Goal: Contribute content

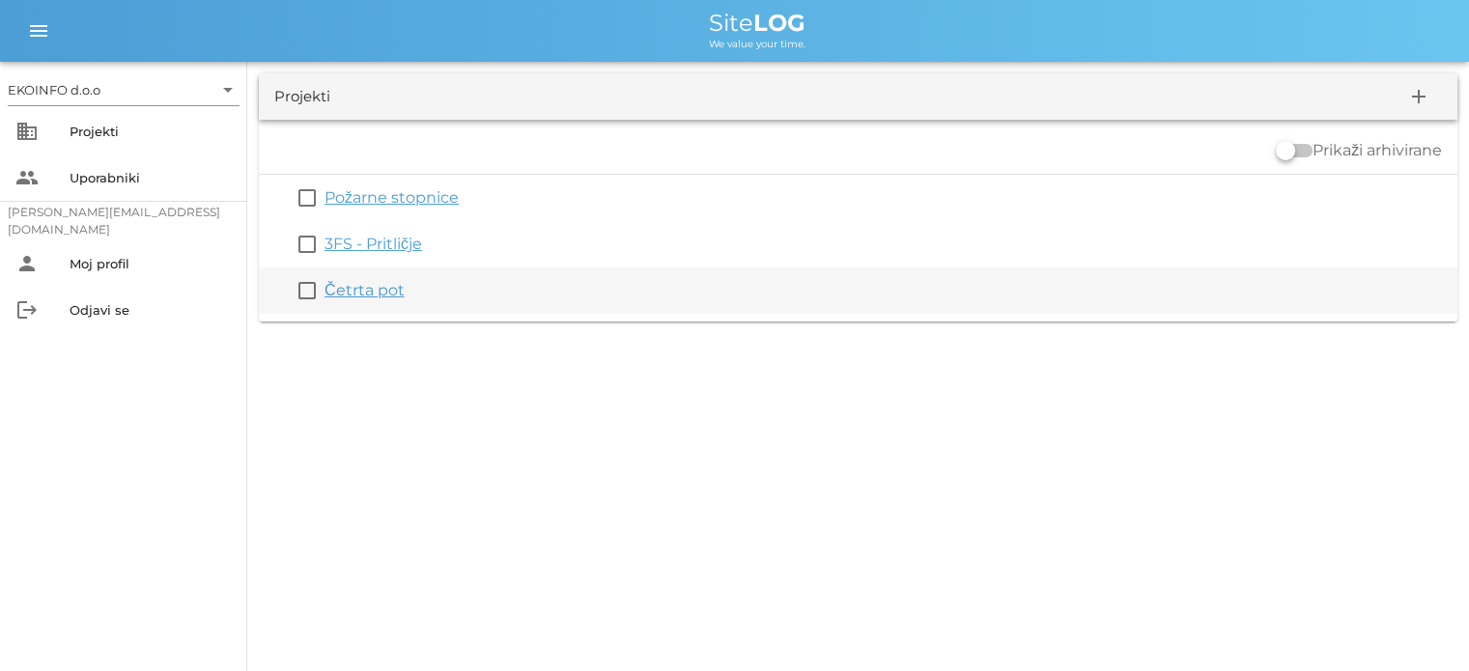
click at [358, 295] on link "Četrta pot" at bounding box center [365, 290] width 80 height 18
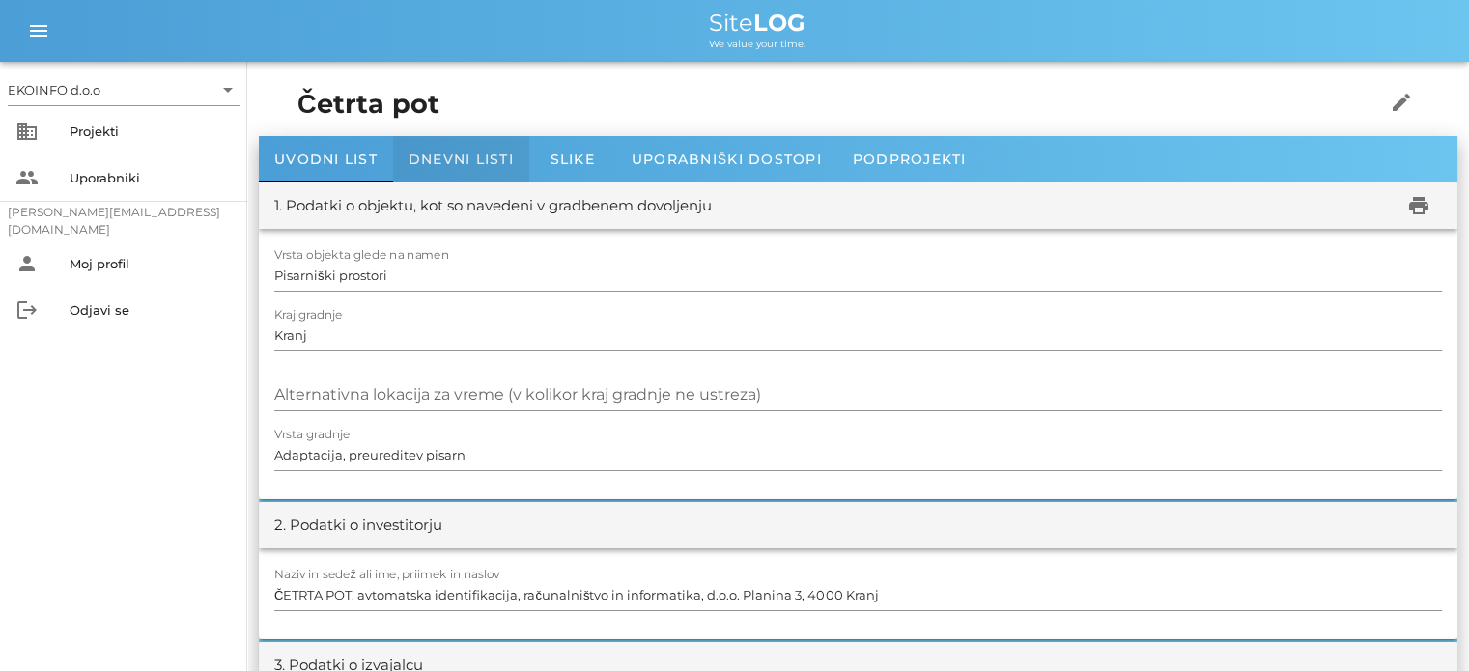
click at [458, 166] on span "Dnevni listi" at bounding box center [461, 159] width 105 height 17
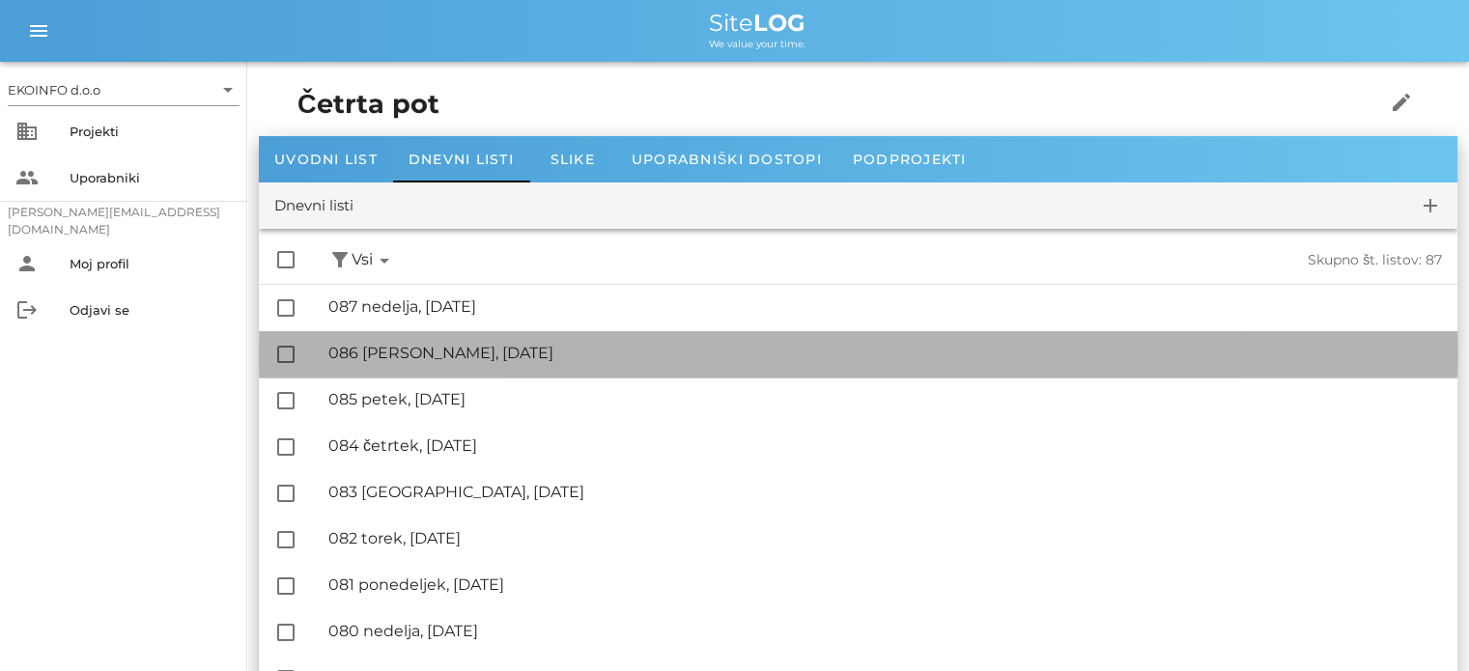
click at [434, 349] on div "🔏 086 [PERSON_NAME], [DATE]" at bounding box center [885, 353] width 1114 height 18
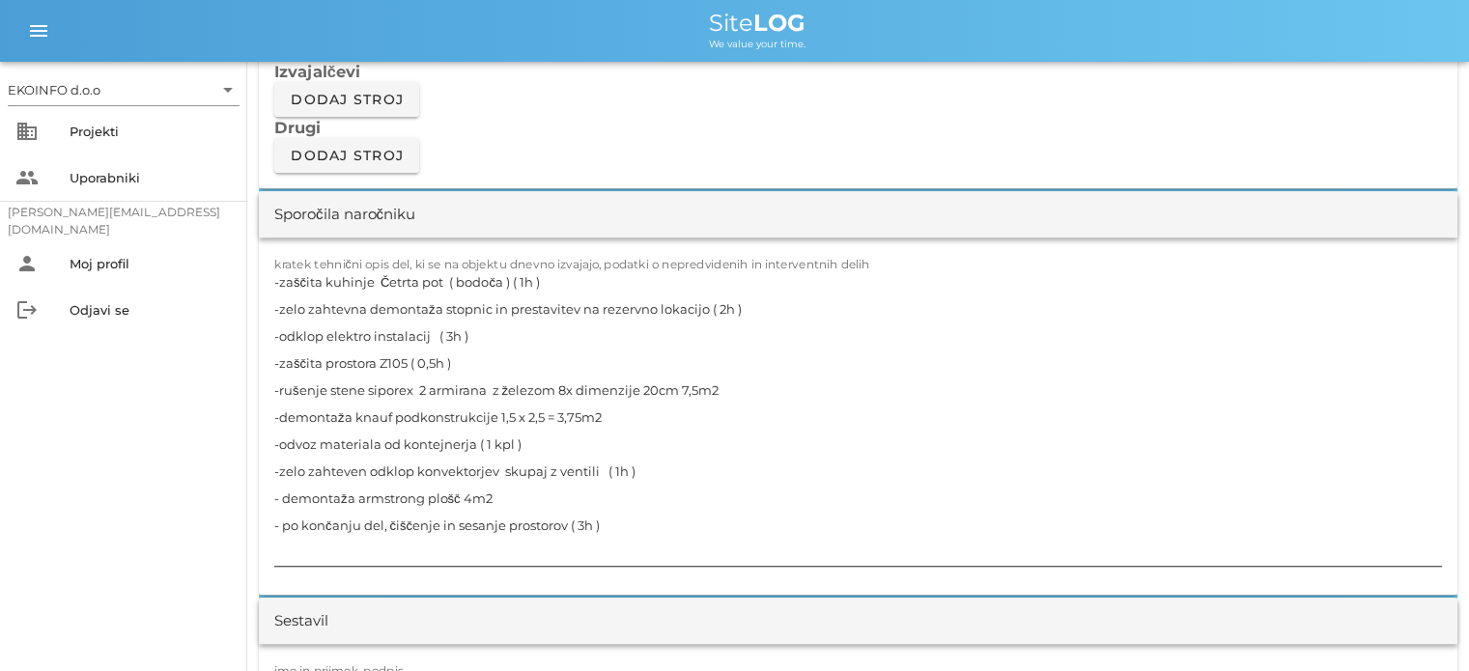
scroll to position [1739, 0]
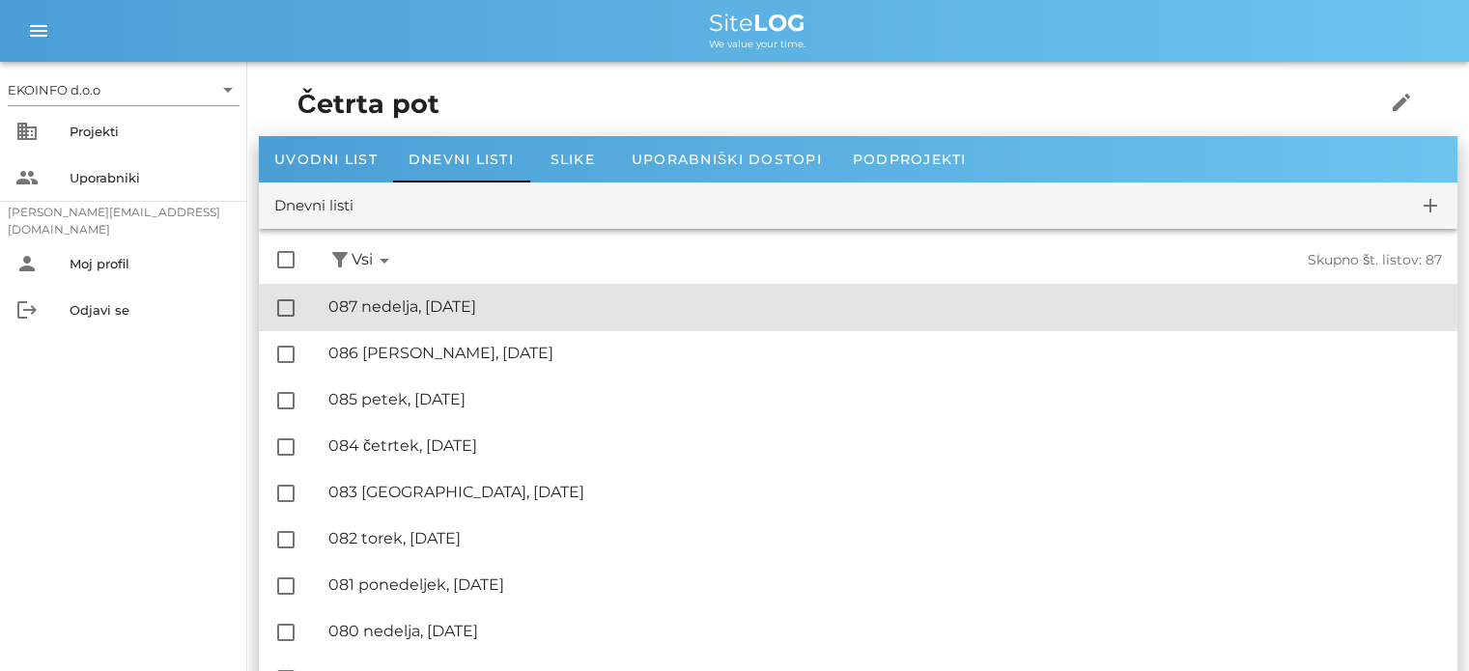
click at [415, 313] on div "🔏 087 nedelja, [DATE]" at bounding box center [885, 307] width 1114 height 18
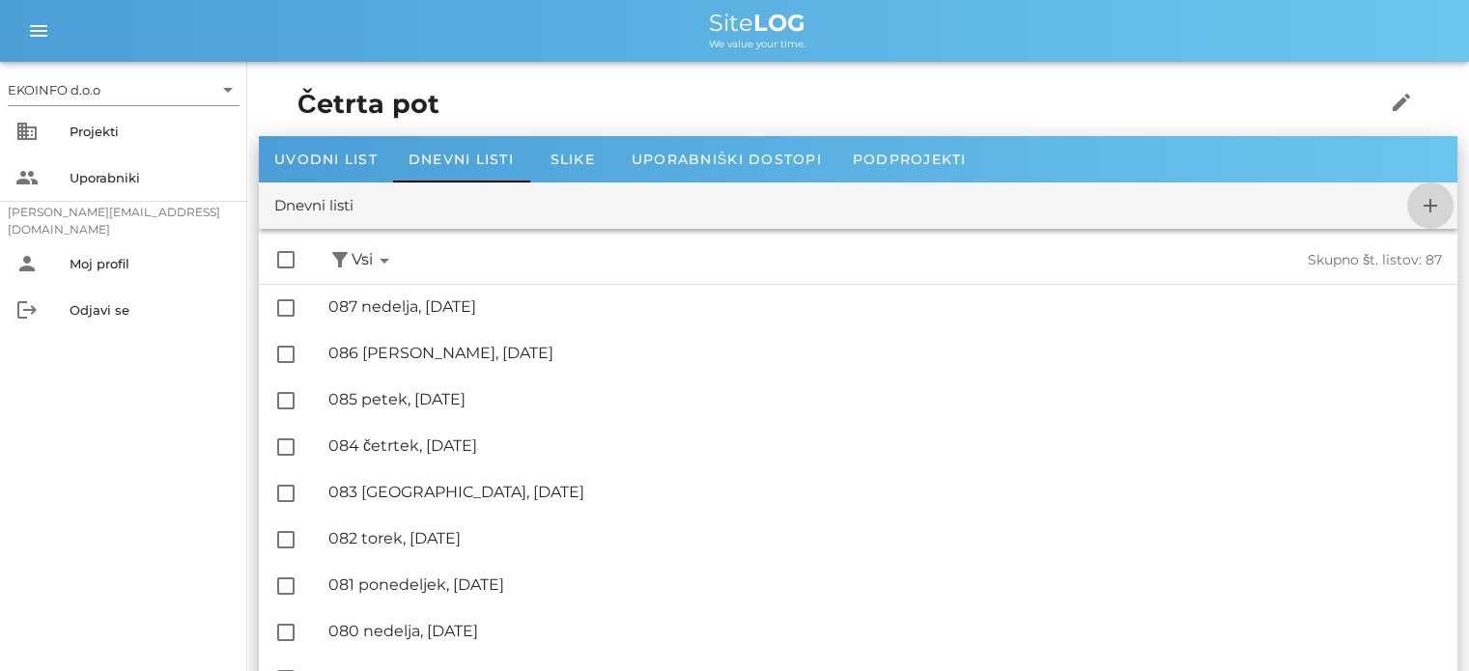
click at [1432, 208] on icon "add" at bounding box center [1430, 205] width 23 height 23
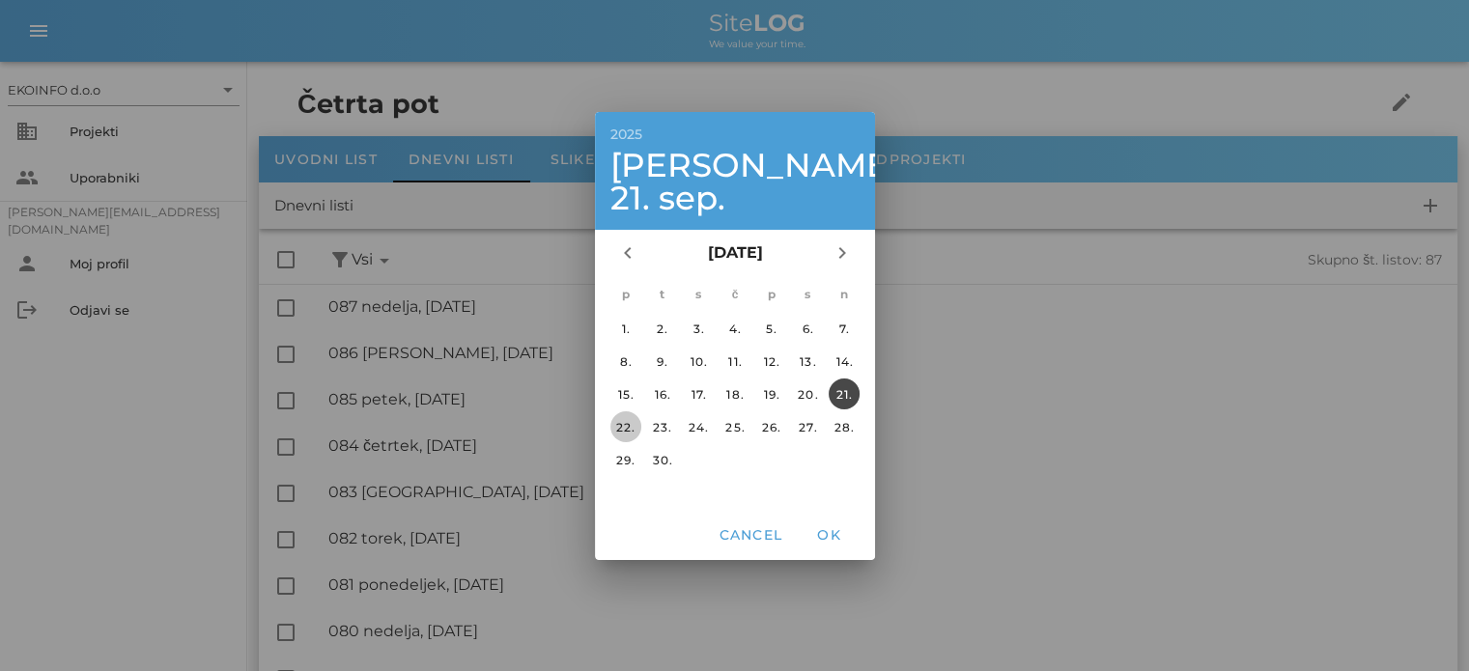
click at [626, 419] on div "22." at bounding box center [625, 426] width 31 height 14
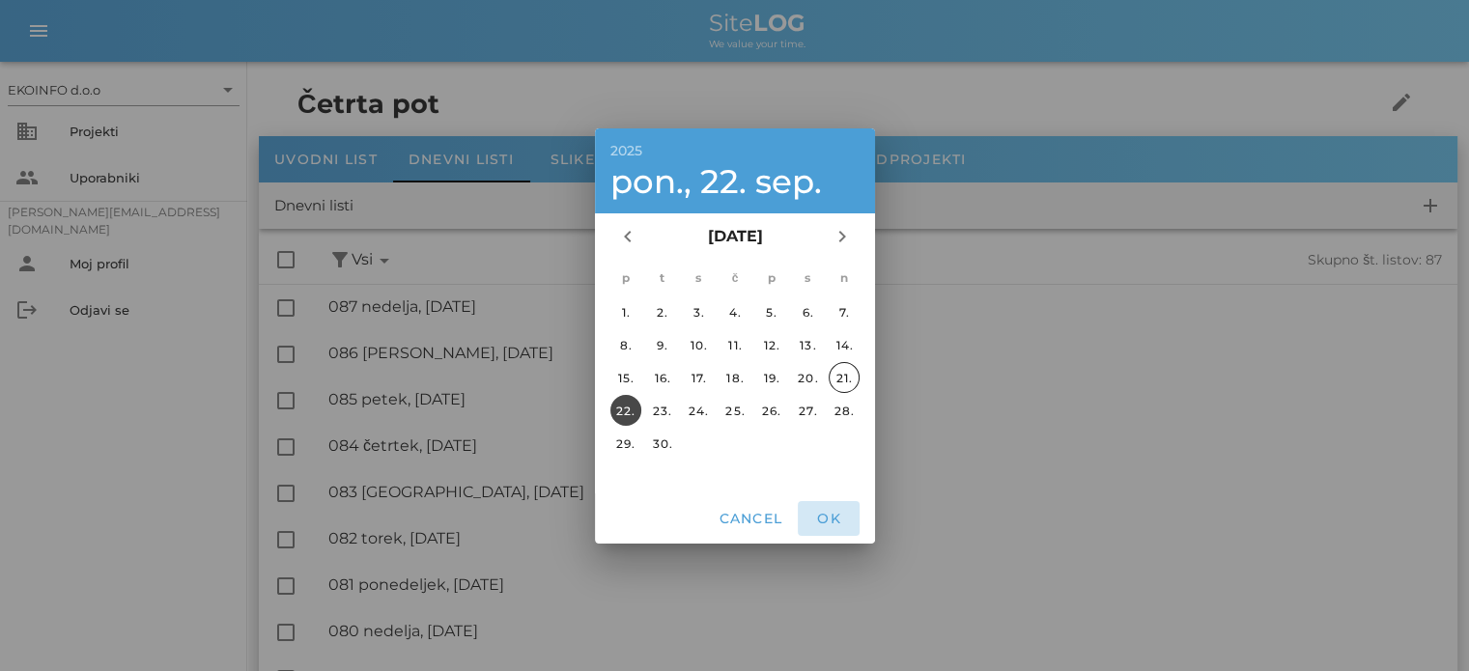
click at [834, 523] on span "OK" at bounding box center [829, 518] width 46 height 17
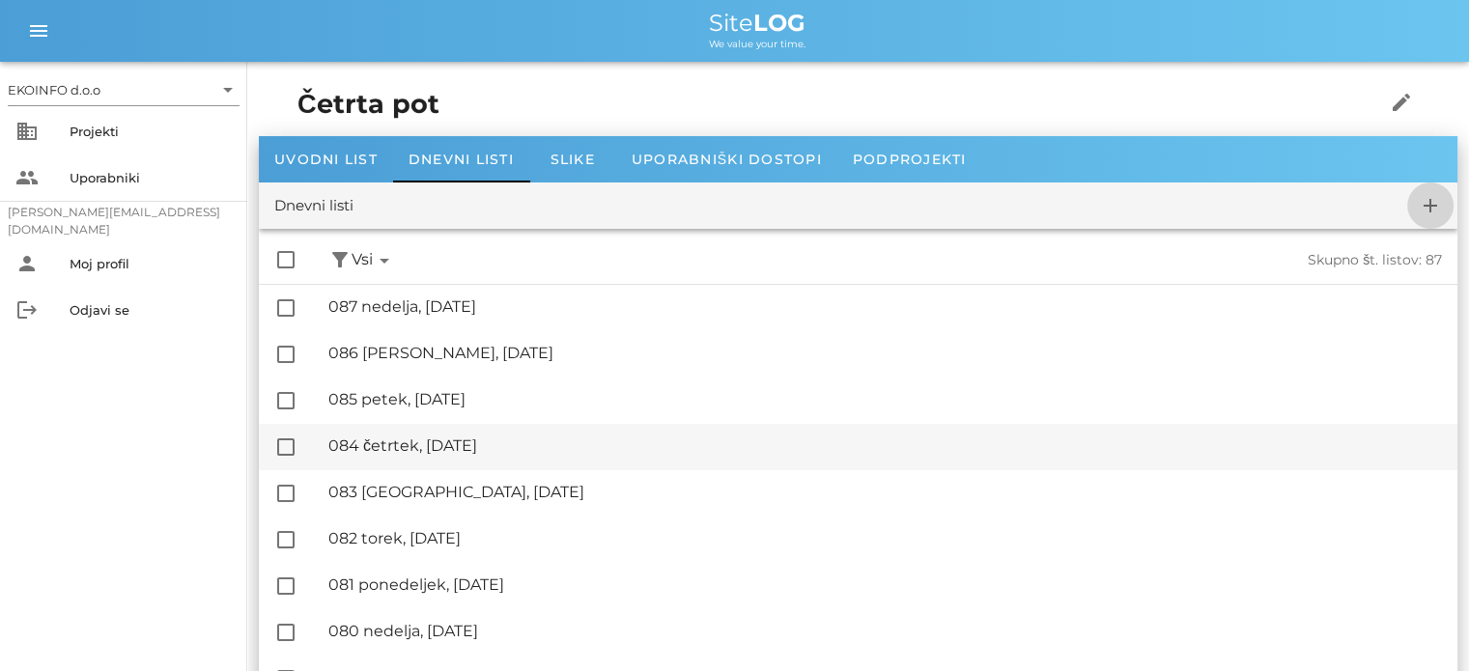
checkbox input "false"
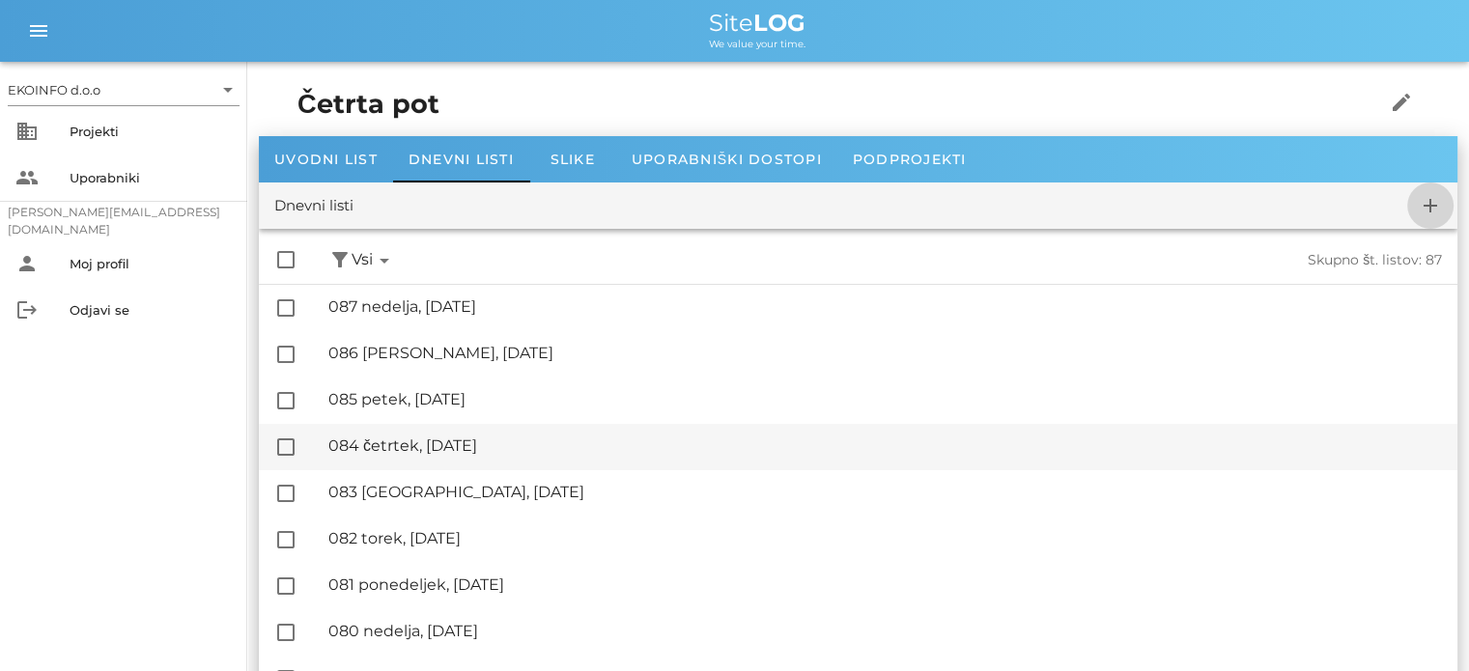
checkbox input "false"
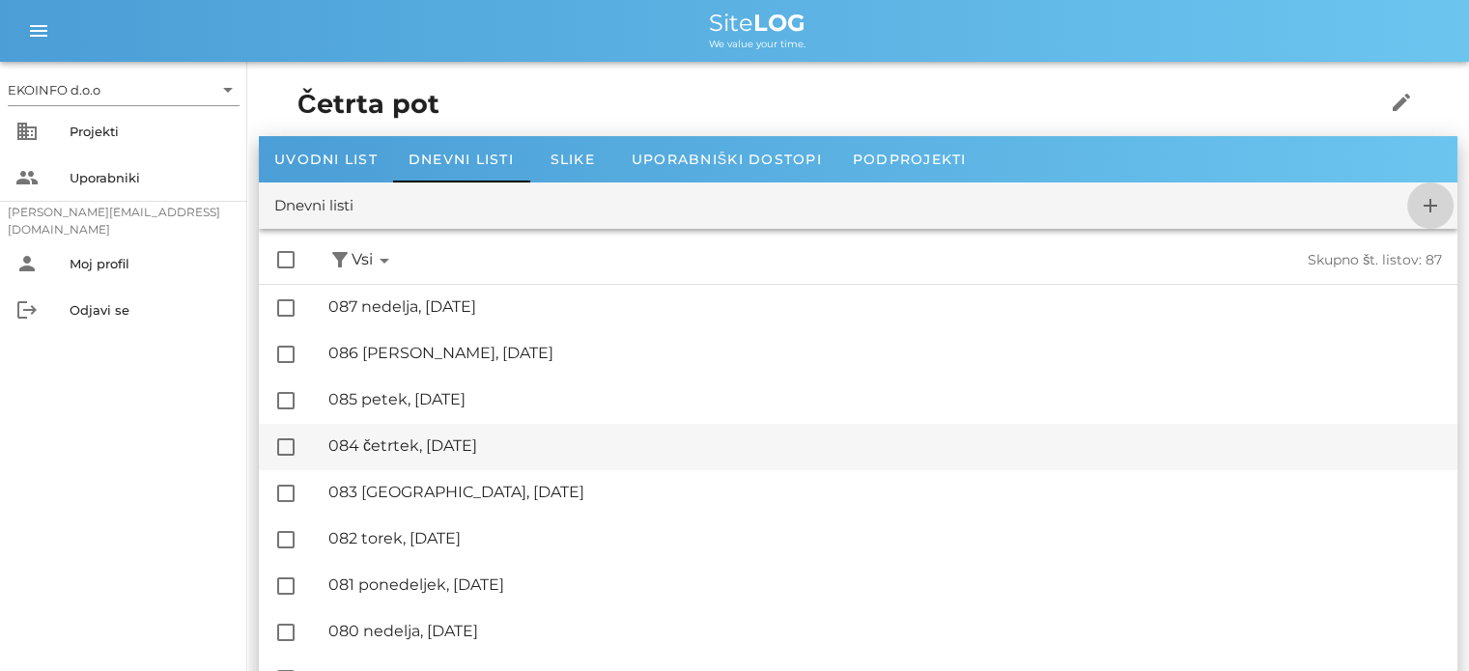
checkbox input "false"
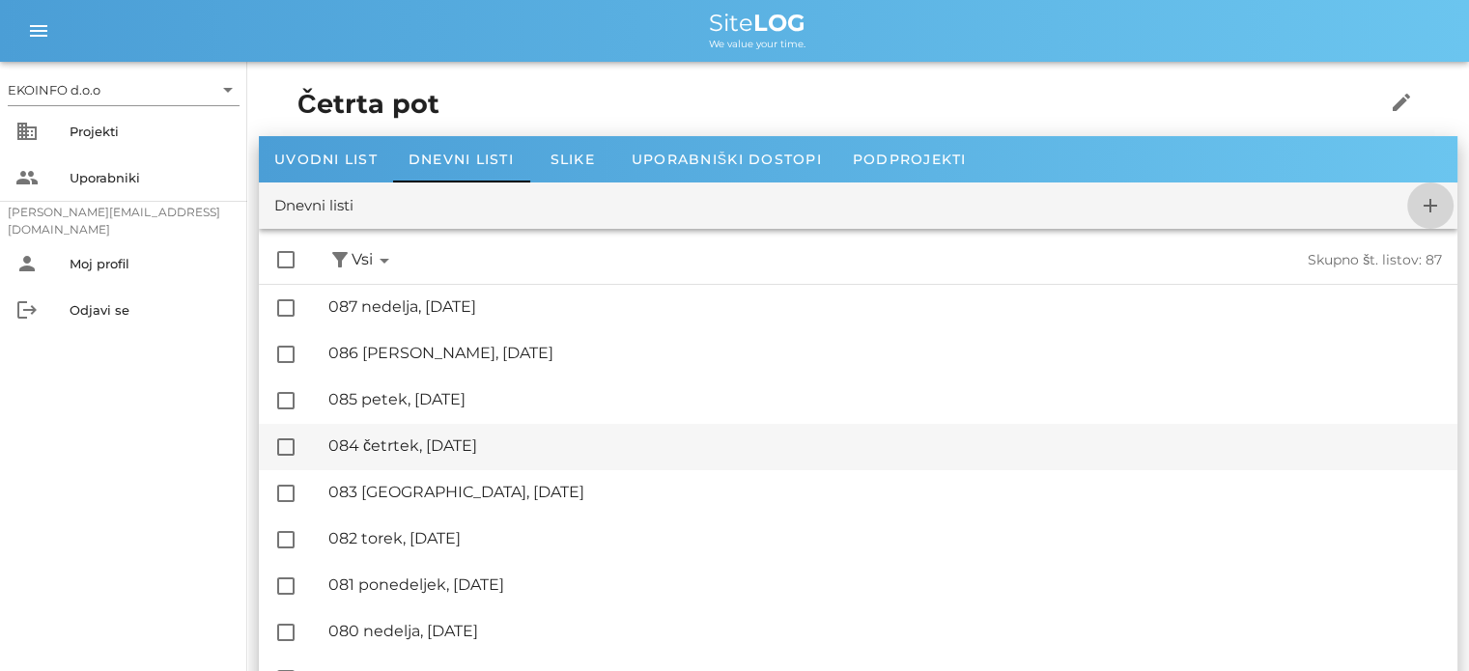
checkbox input "false"
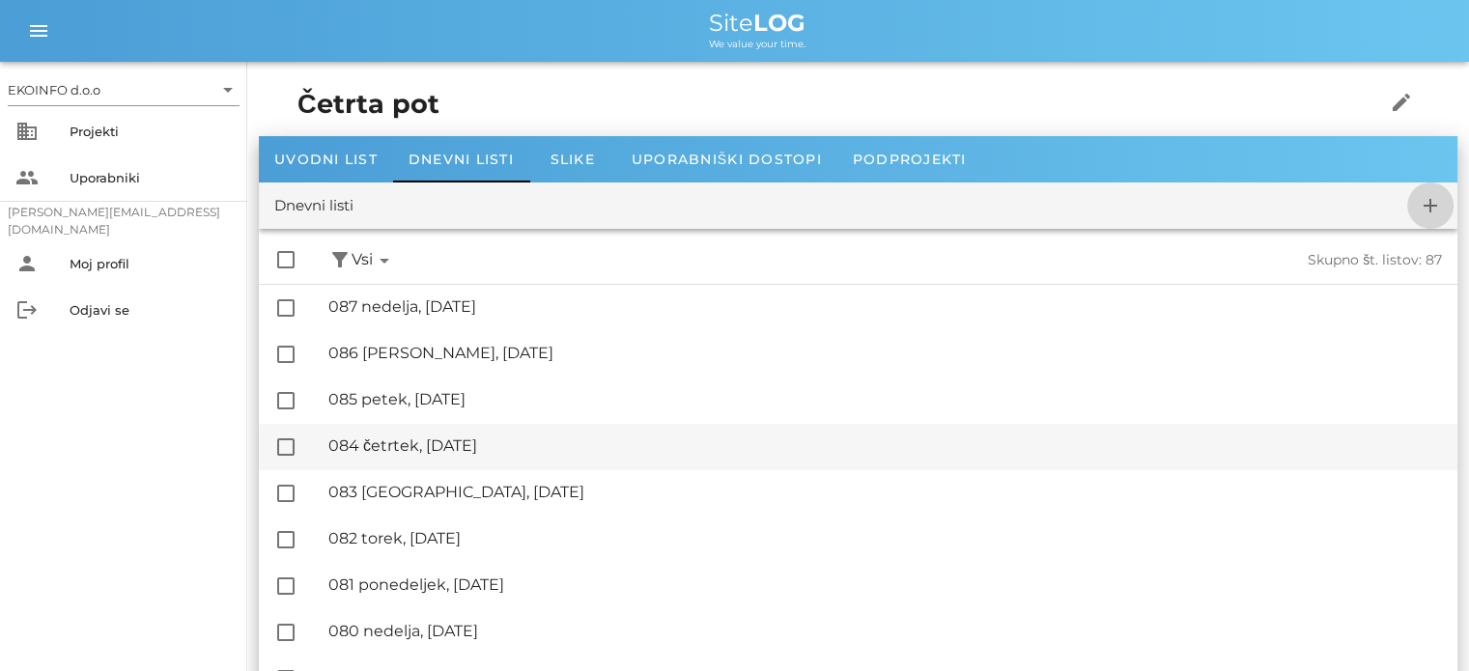
checkbox input "false"
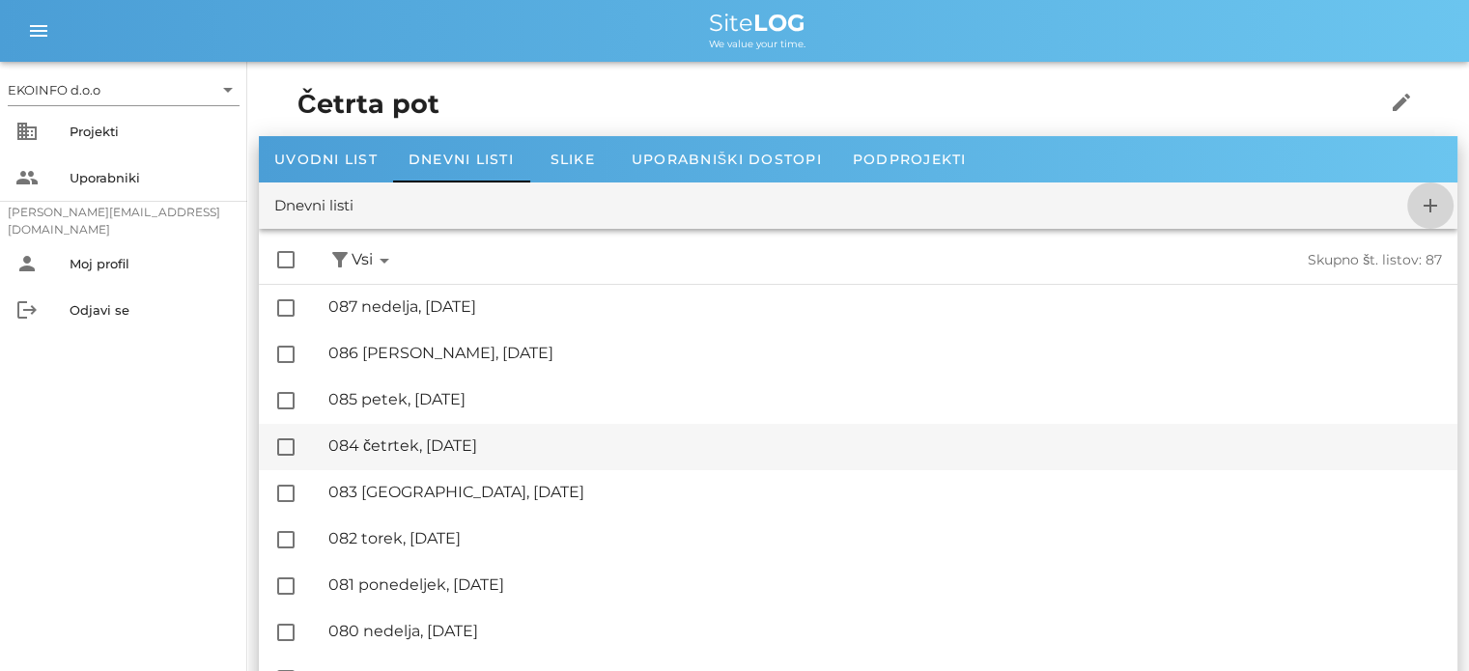
checkbox input "false"
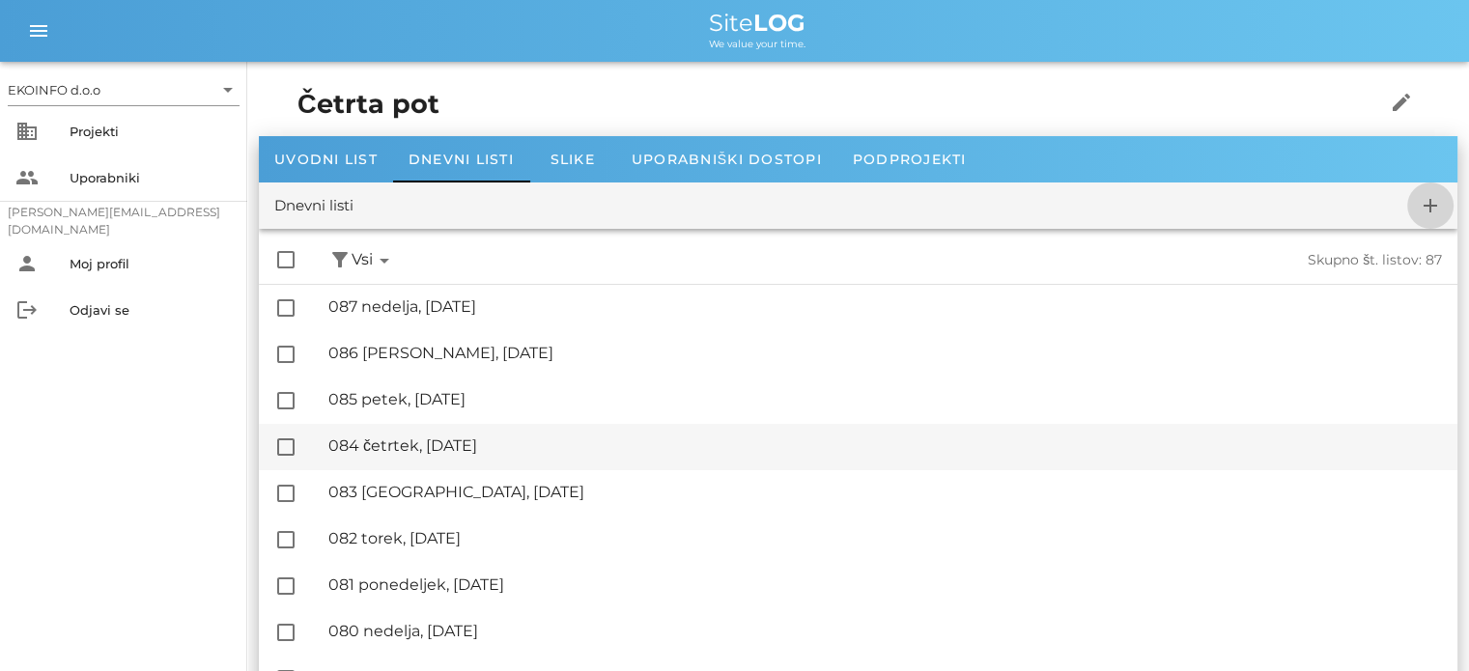
checkbox input "false"
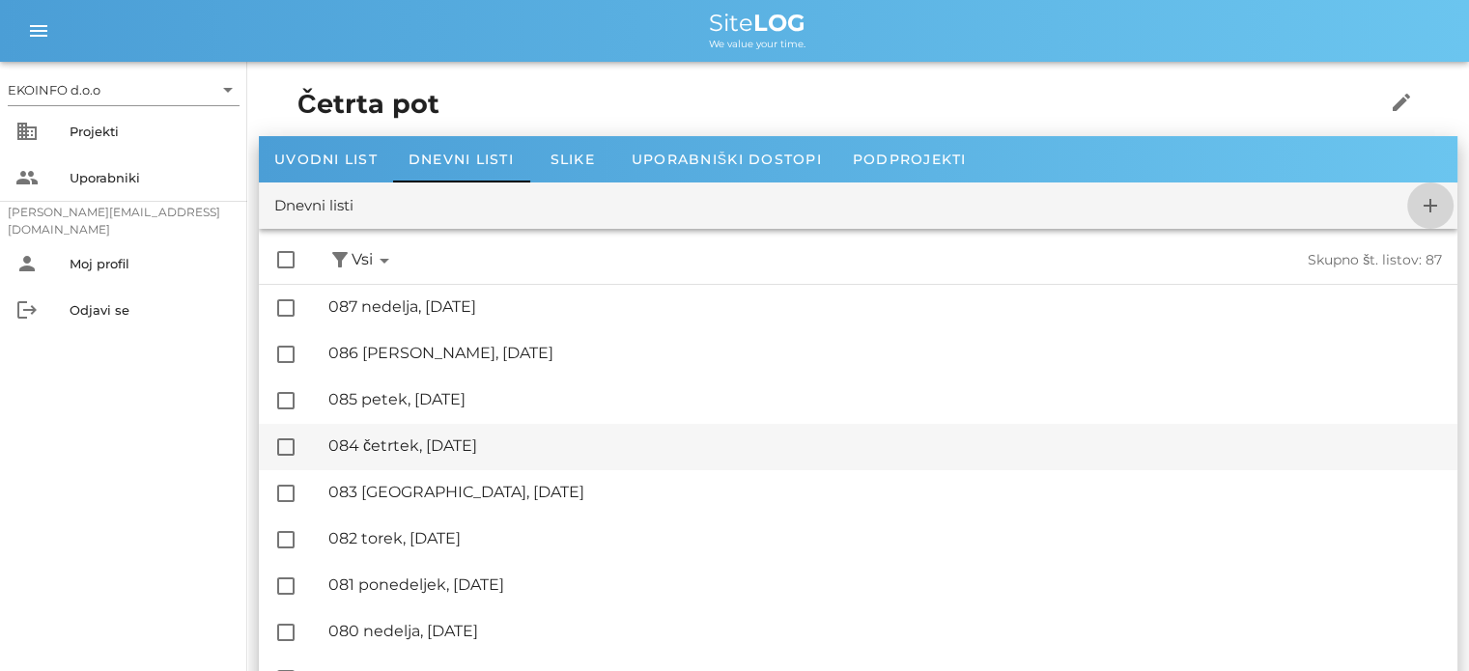
checkbox input "false"
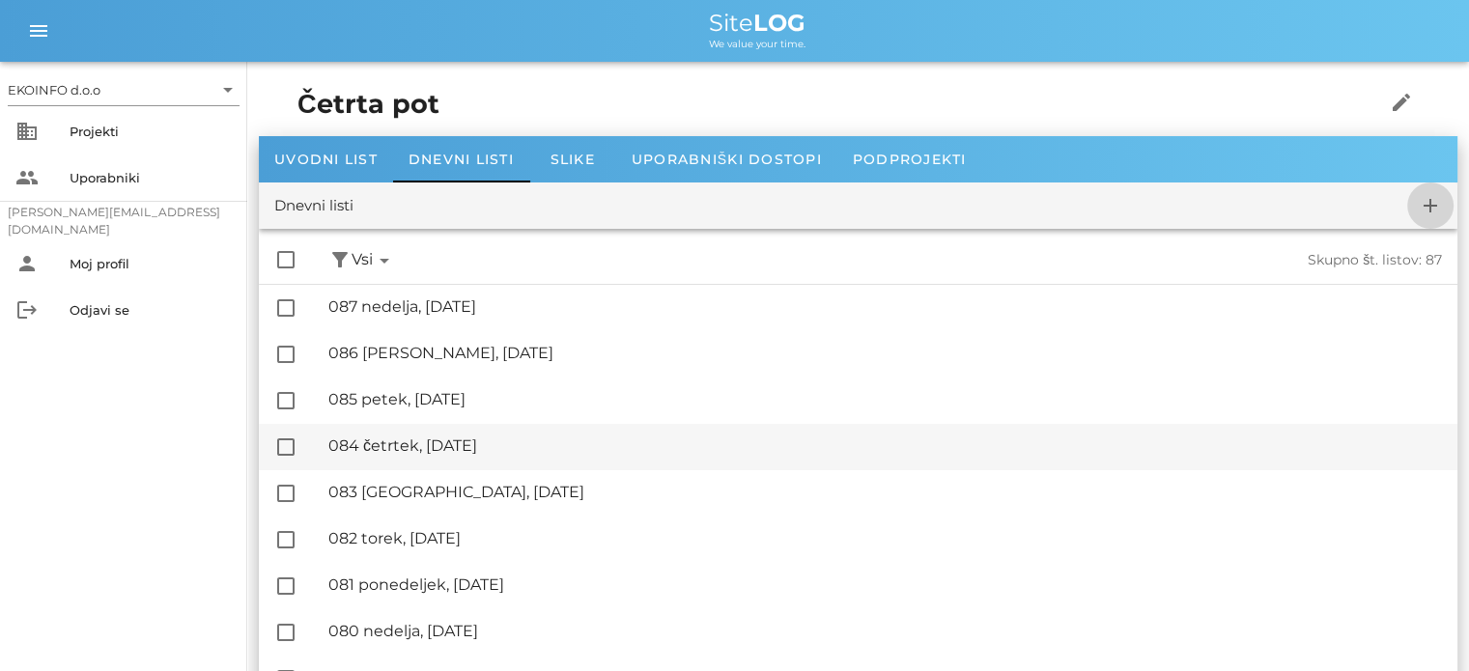
checkbox input "false"
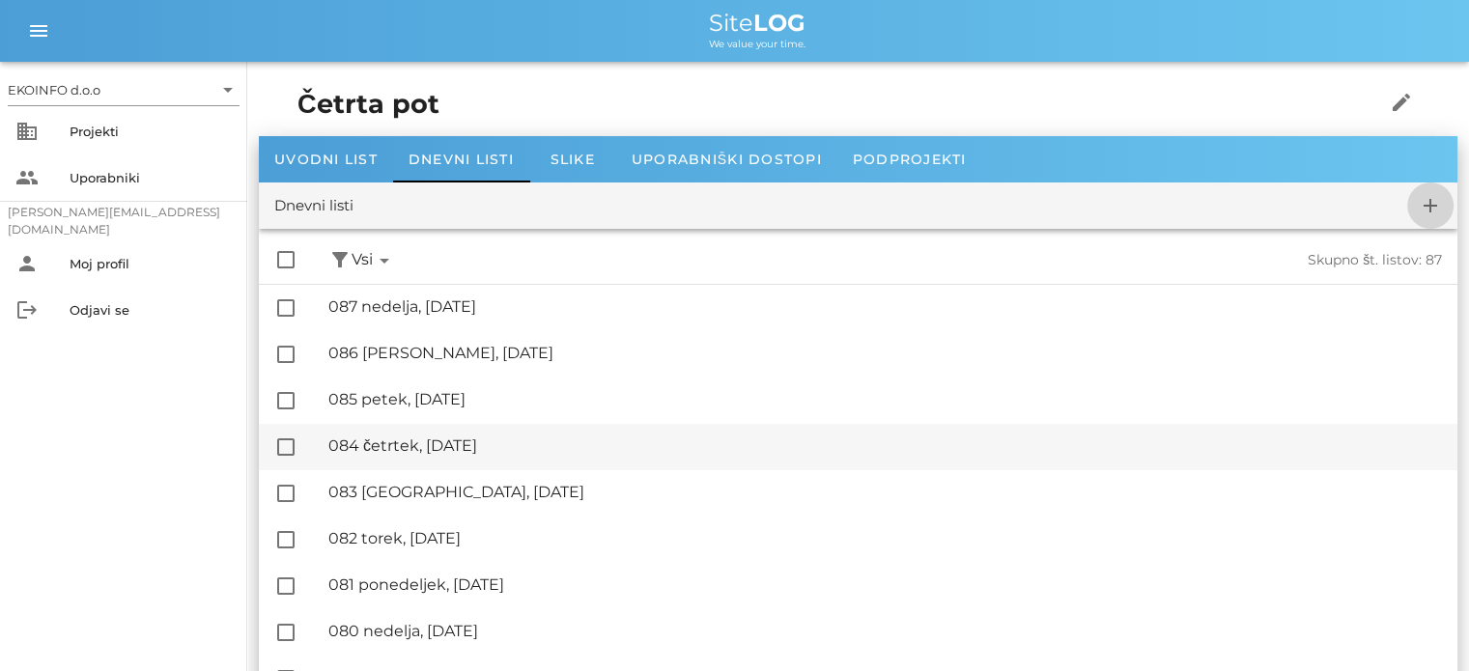
checkbox input "false"
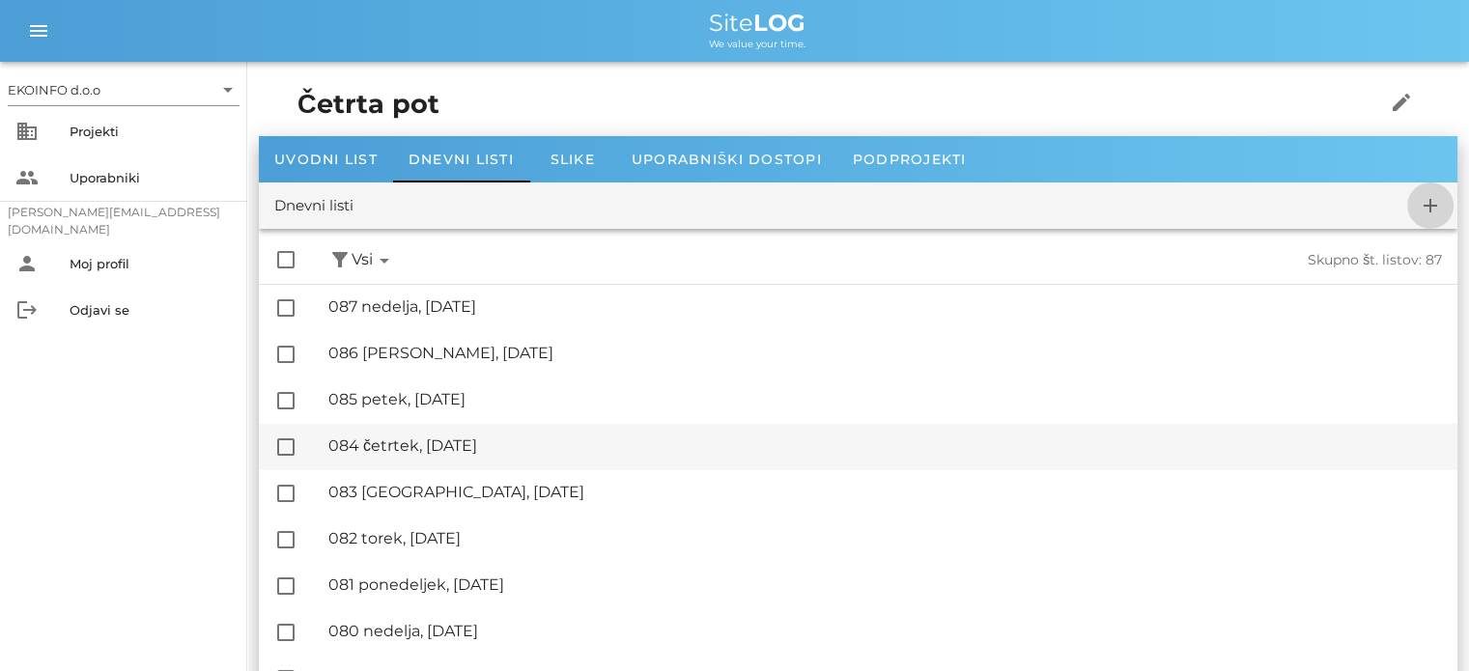
checkbox input "false"
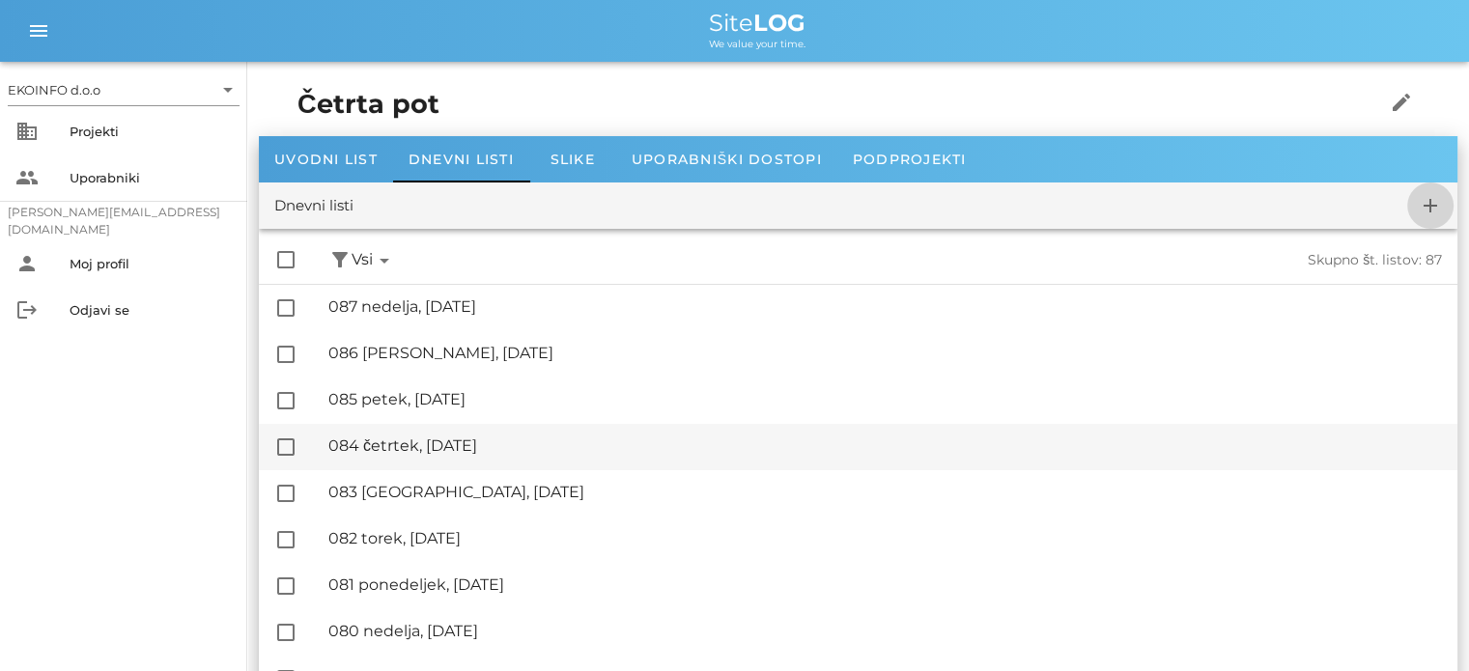
checkbox input "false"
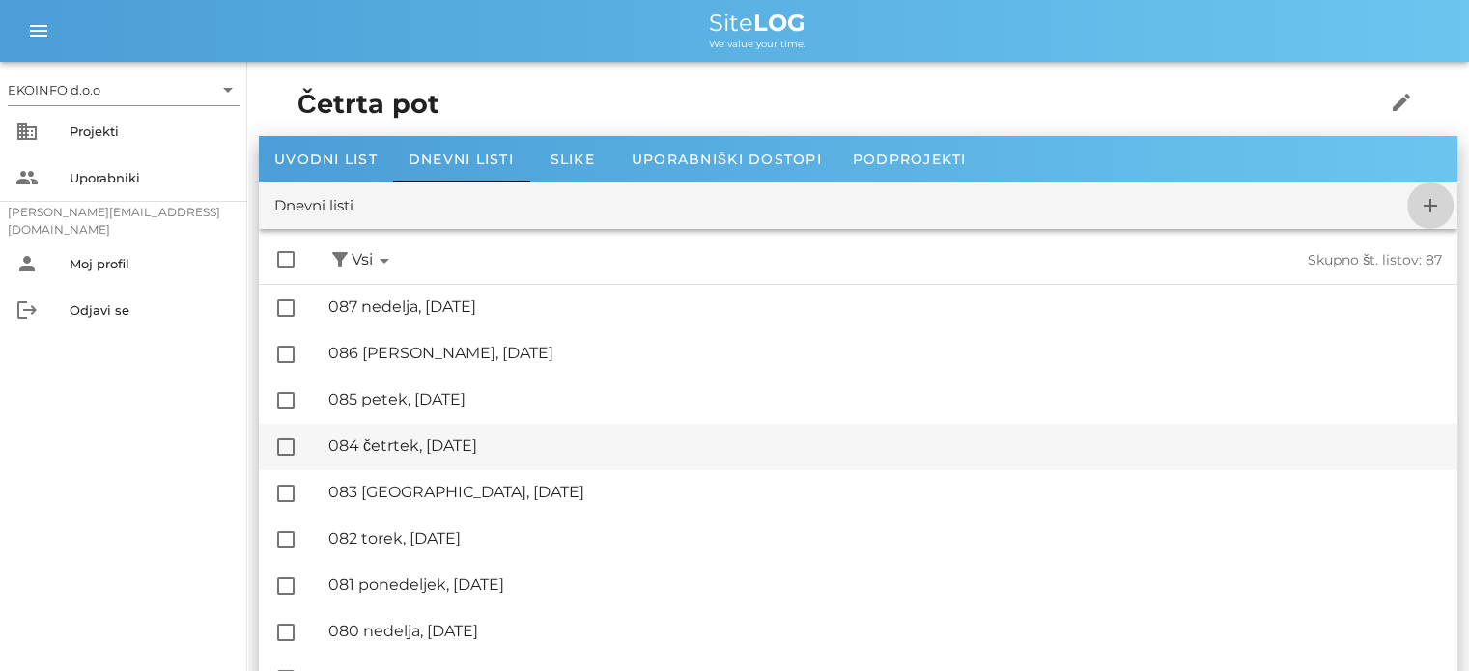
checkbox input "false"
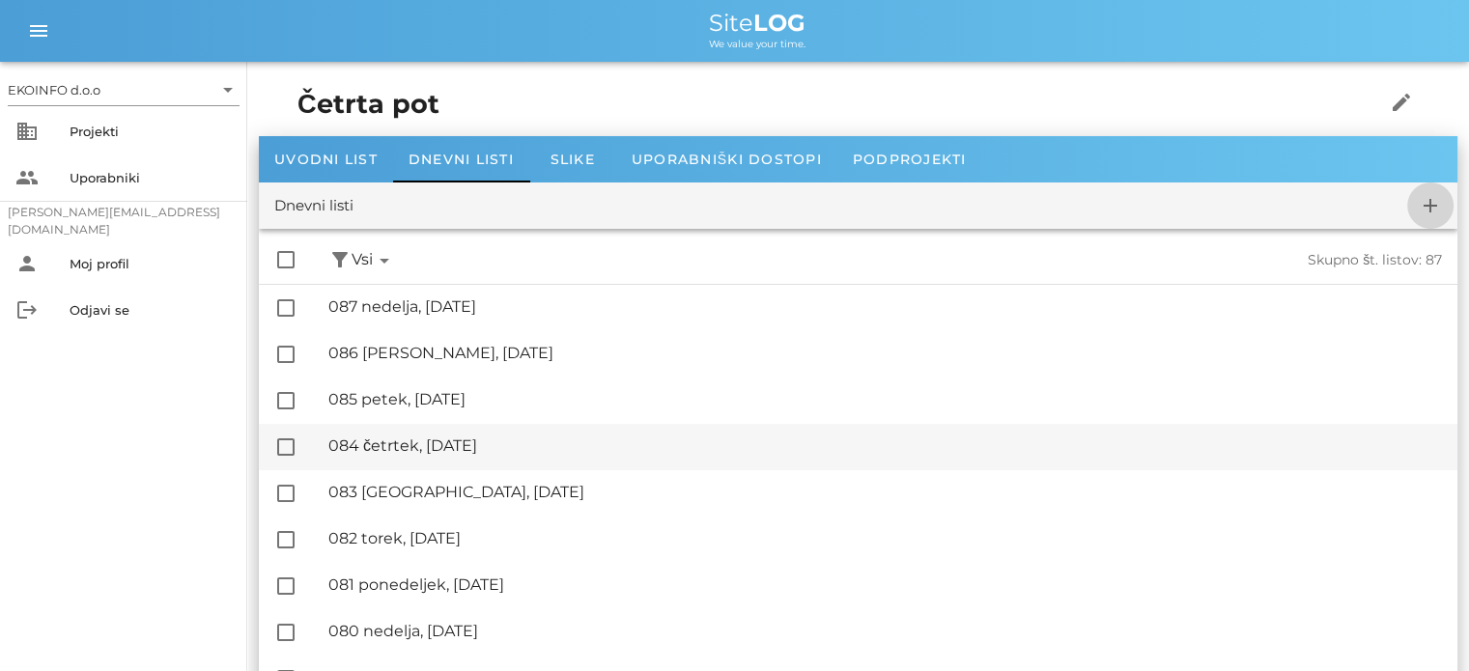
checkbox input "false"
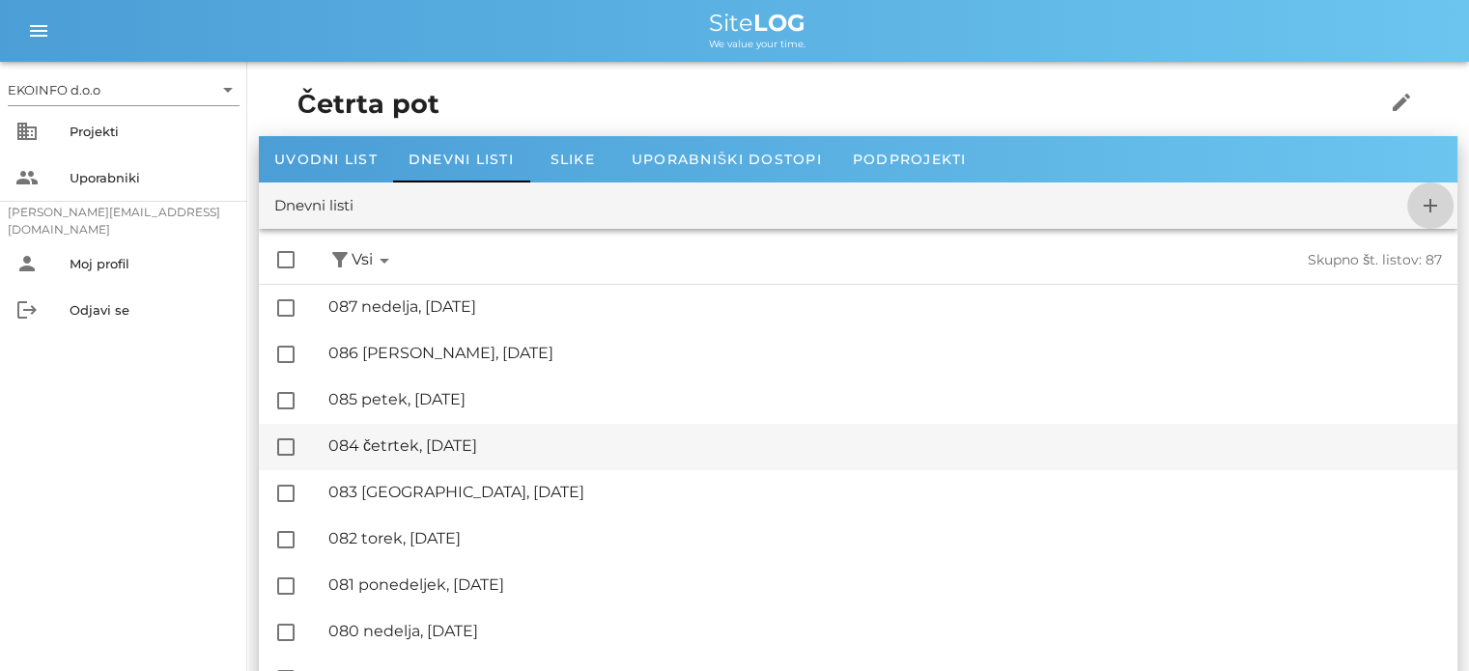
checkbox input "false"
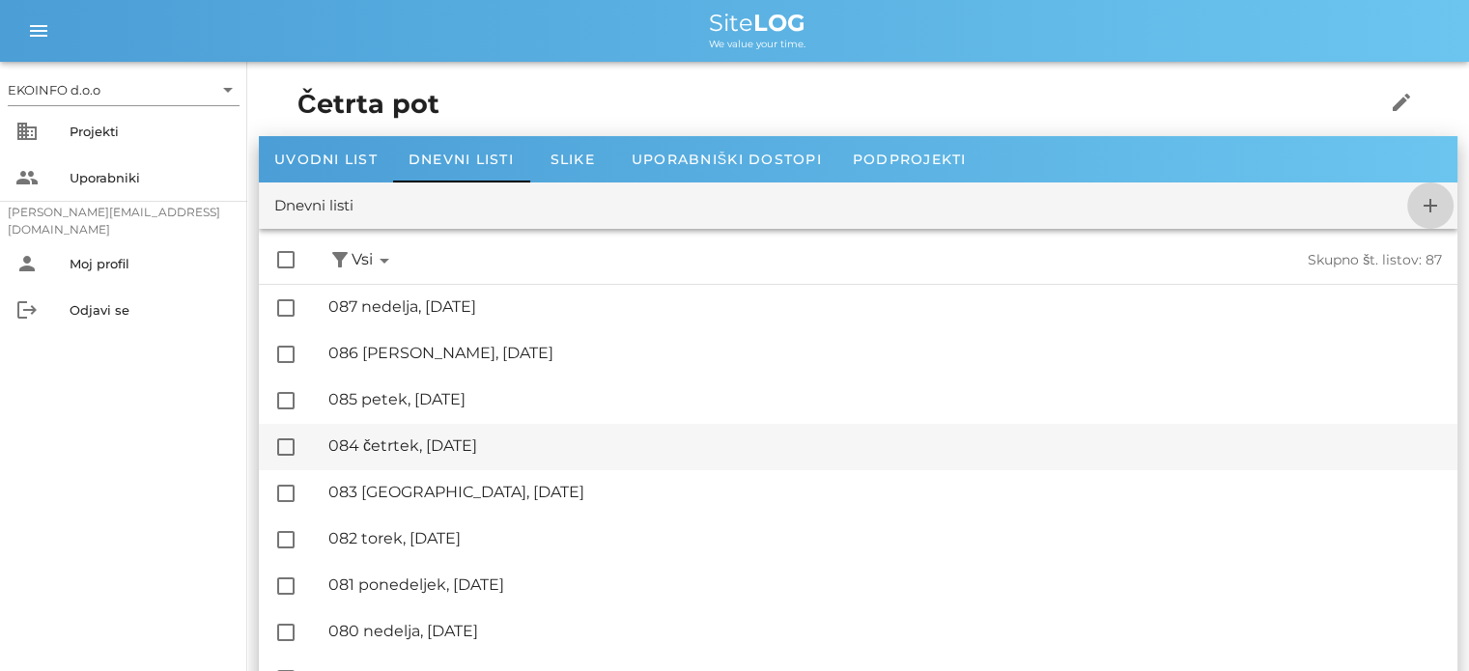
checkbox input "false"
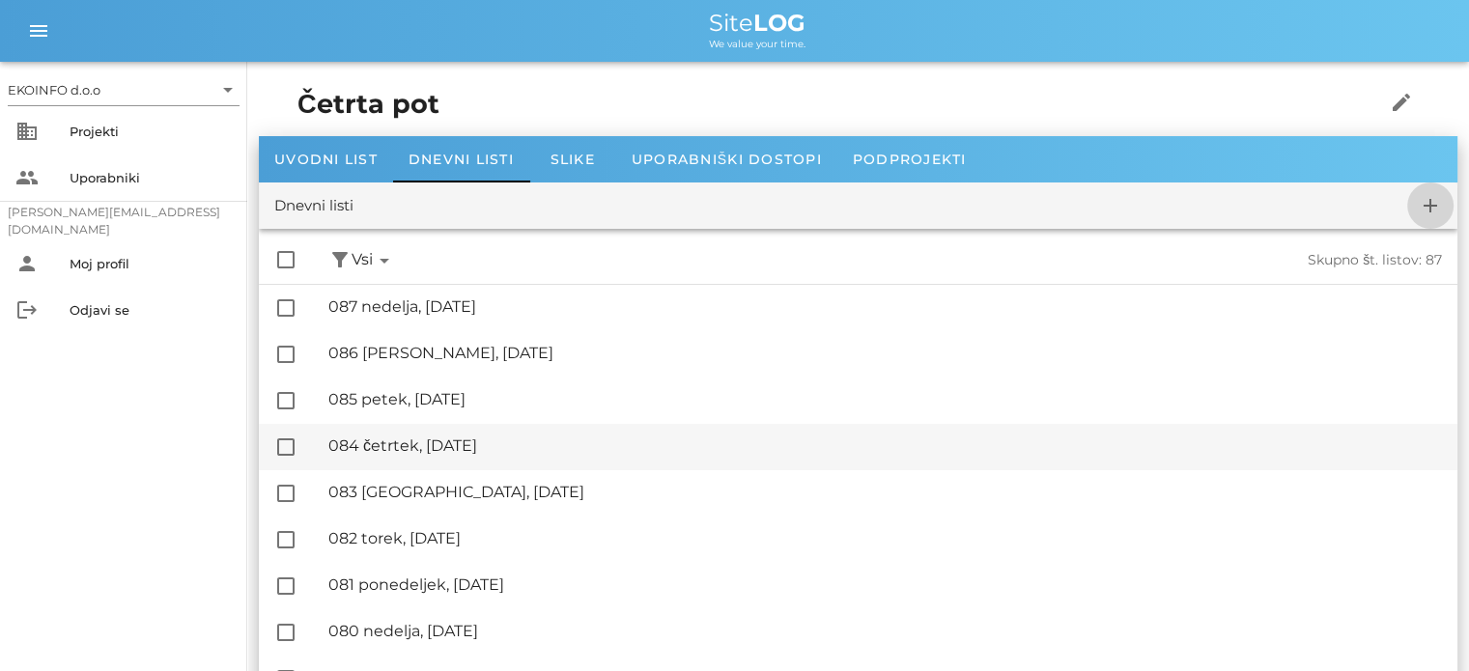
checkbox input "false"
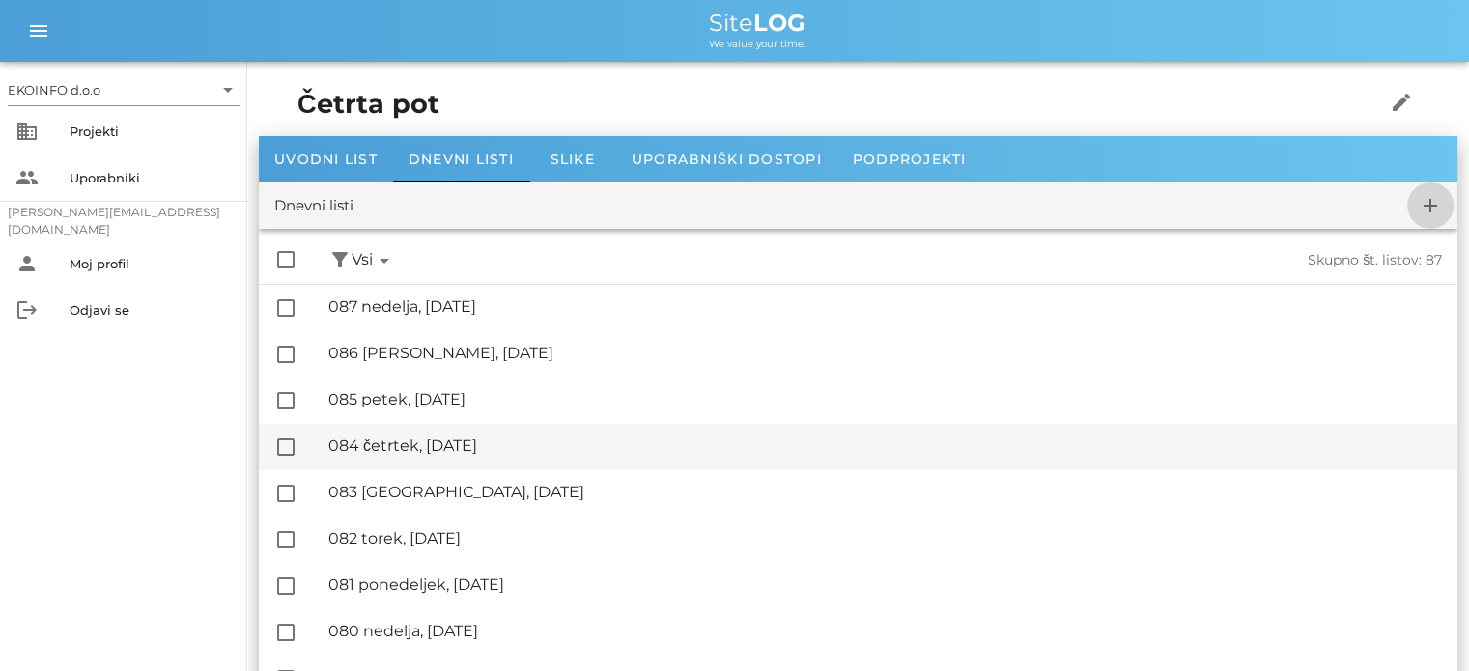
checkbox input "false"
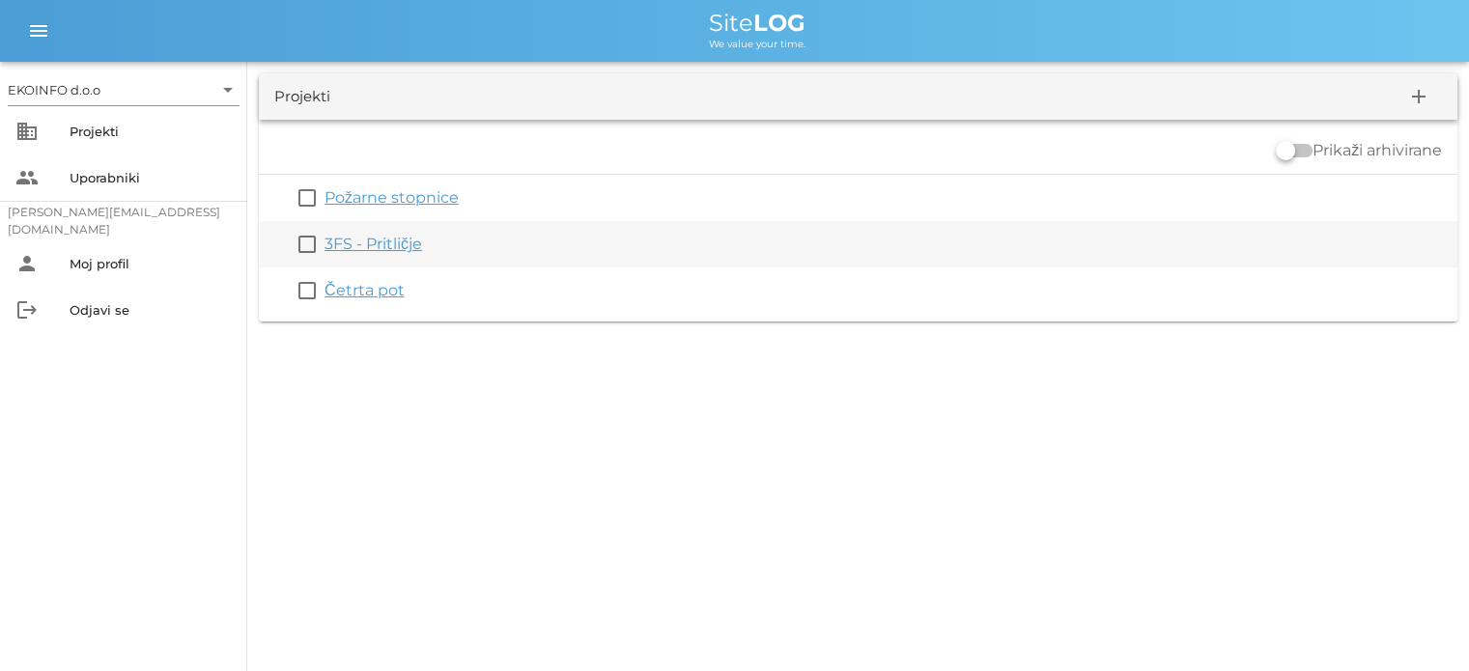
click at [356, 244] on link "3FS - Pritličje" at bounding box center [374, 244] width 98 height 18
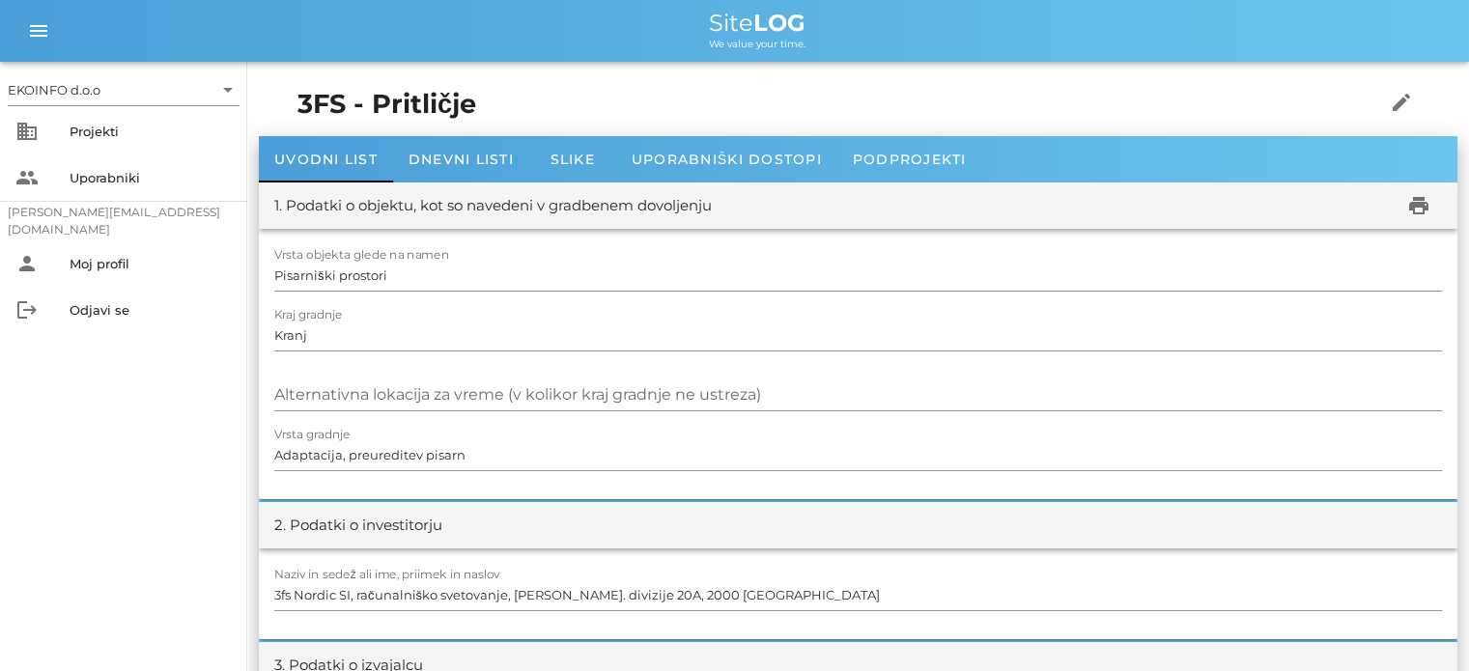
click at [448, 133] on div "3FS - Pritličje edit" at bounding box center [858, 104] width 1145 height 63
click at [448, 156] on span "Dnevni listi" at bounding box center [461, 159] width 105 height 17
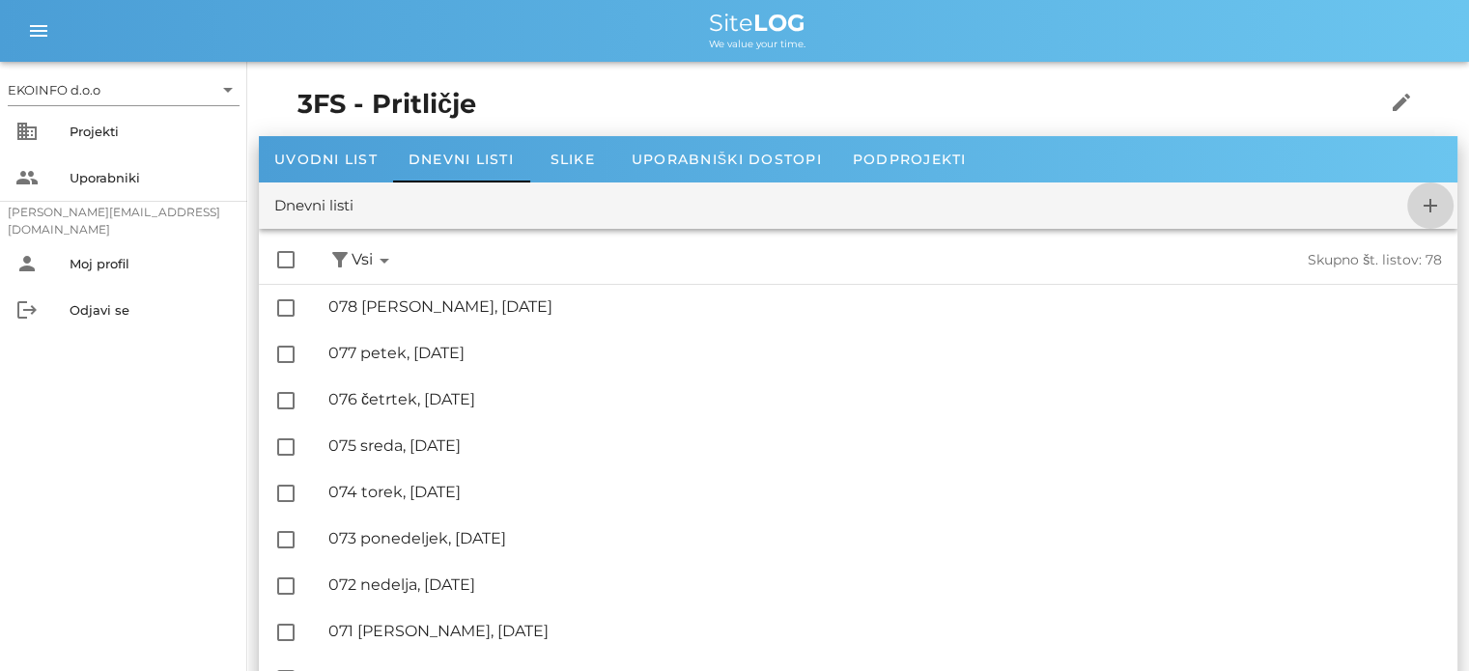
click at [1431, 199] on icon "add" at bounding box center [1430, 205] width 23 height 23
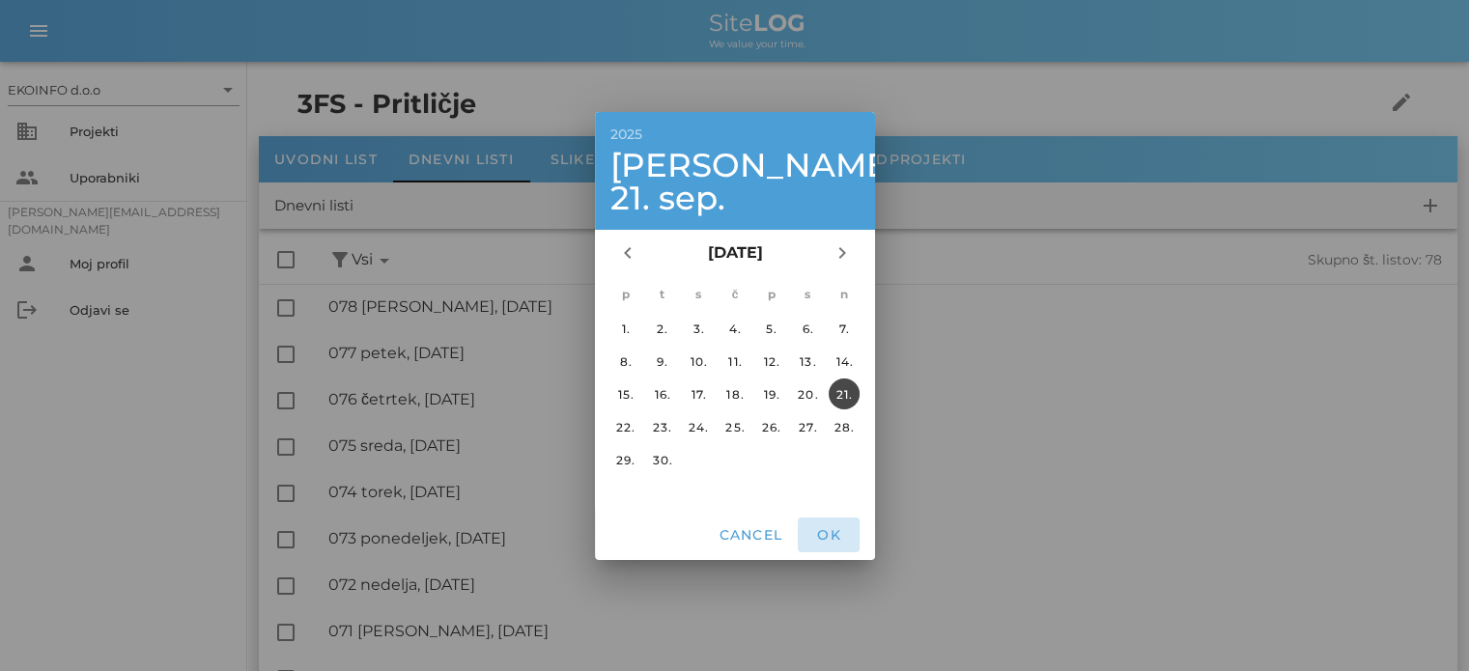
click at [831, 526] on span "OK" at bounding box center [829, 534] width 46 height 17
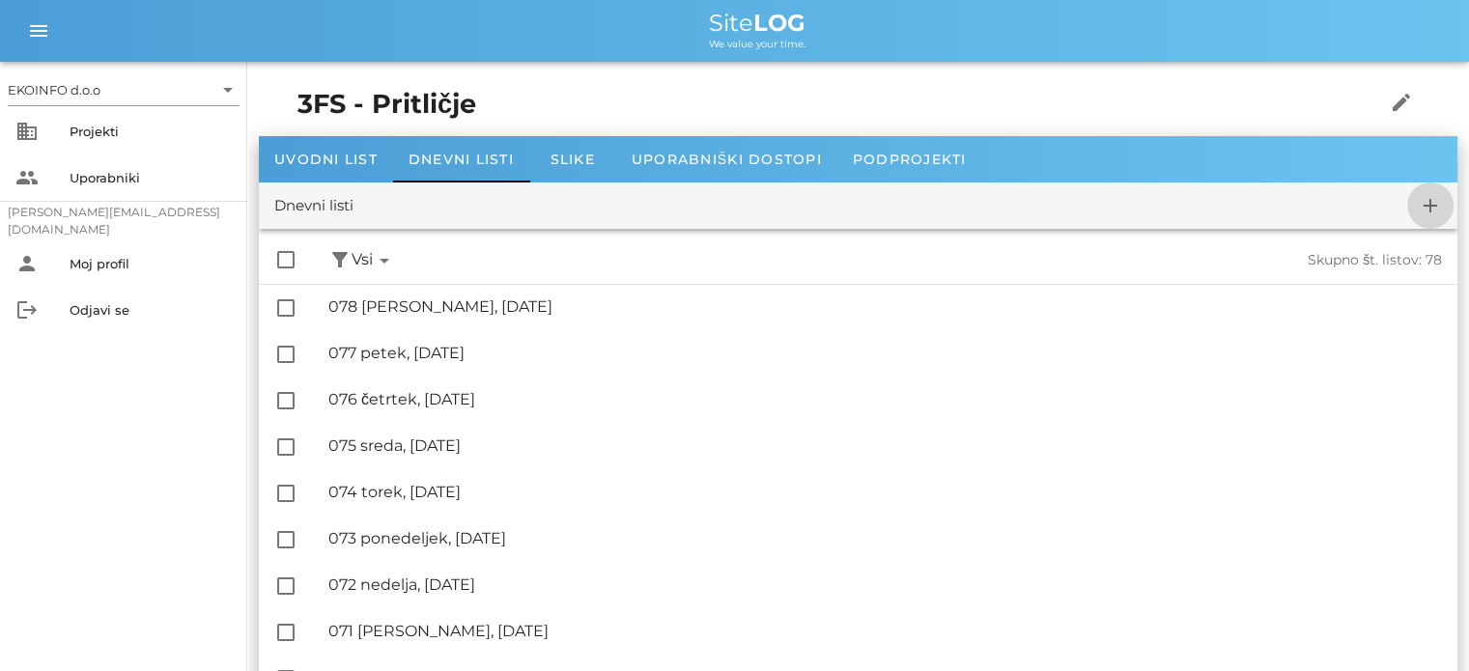
checkbox input "false"
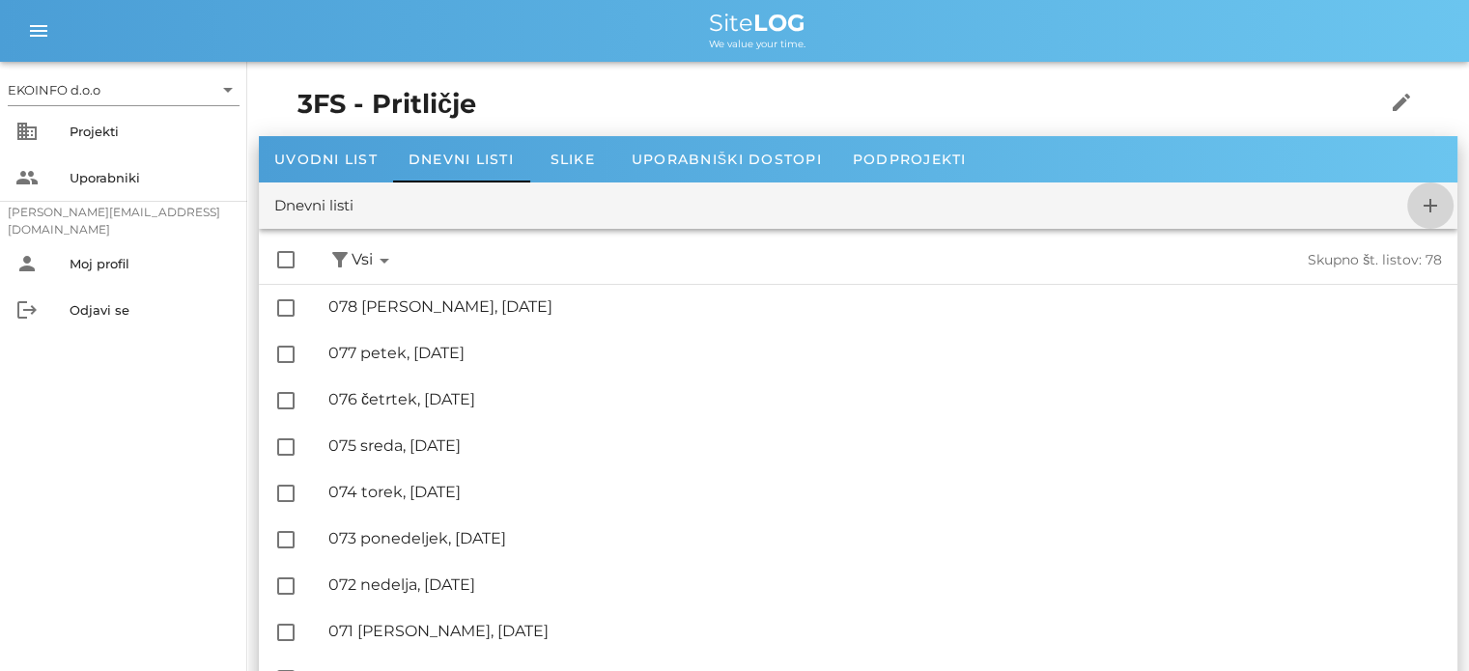
checkbox input "false"
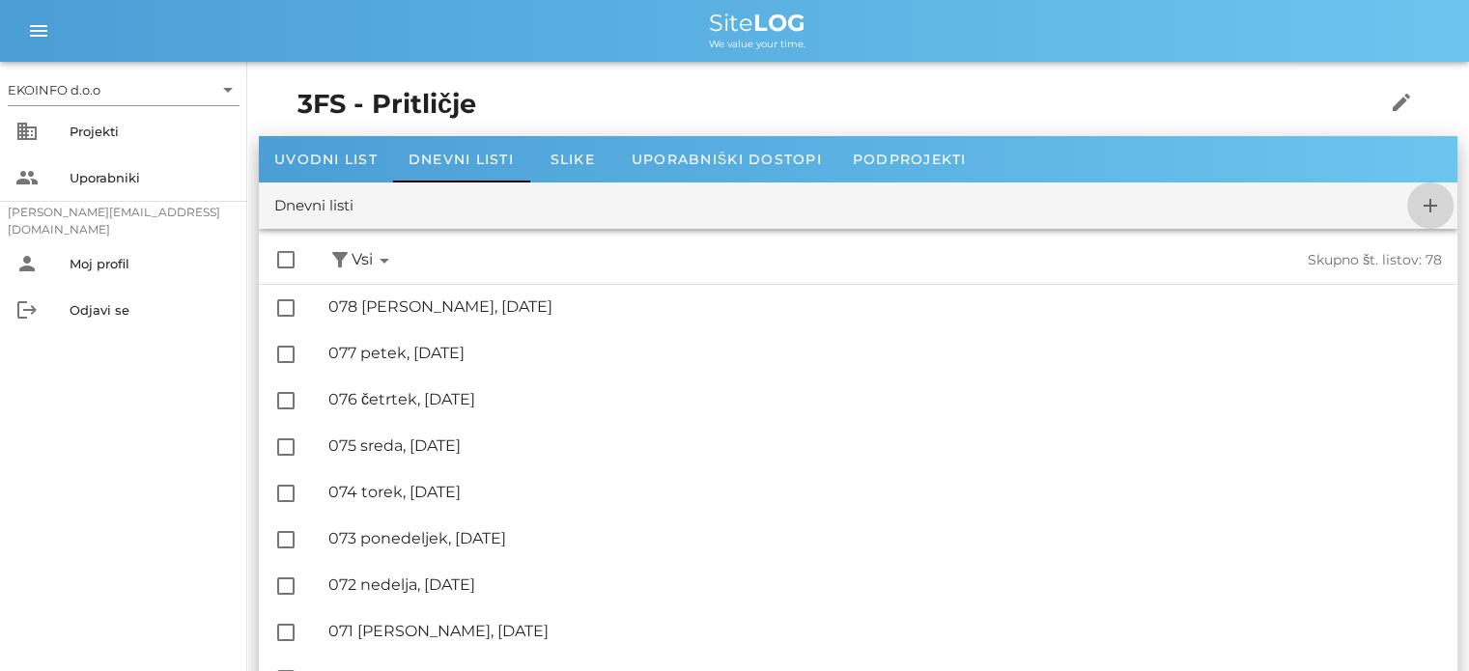
checkbox input "false"
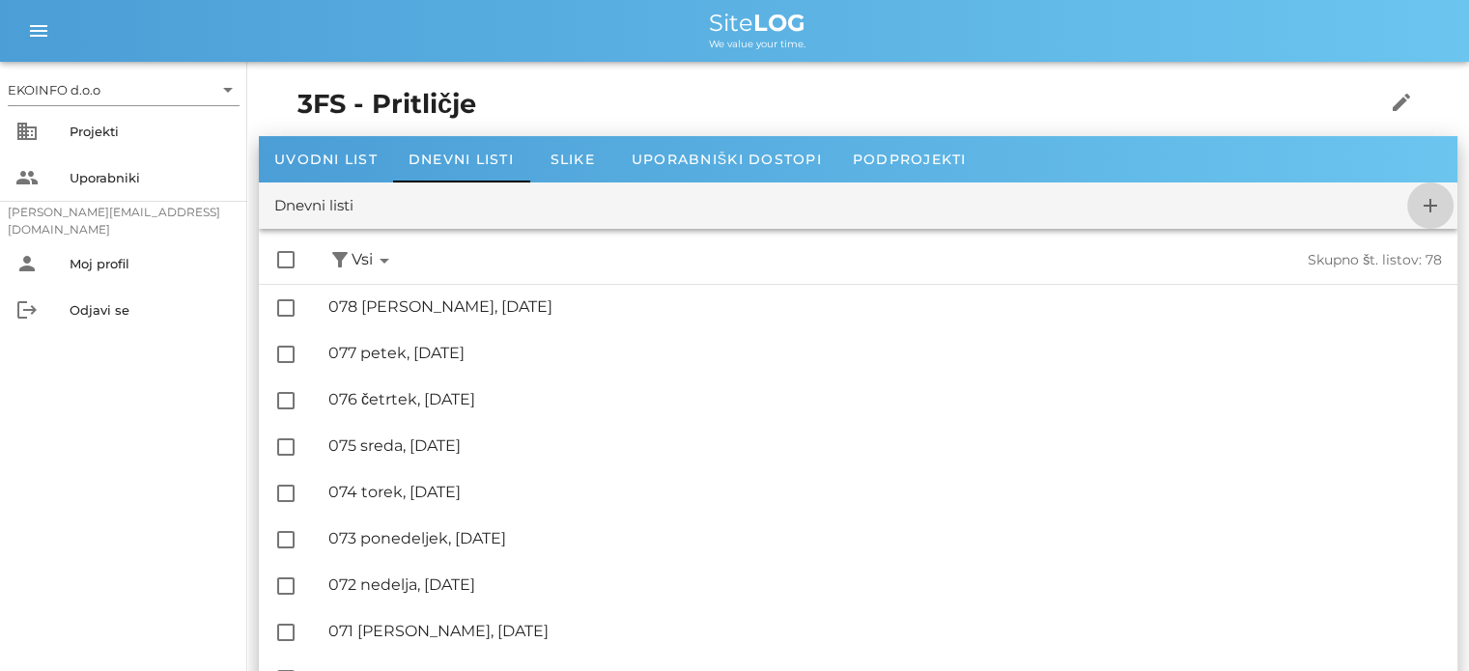
checkbox input "false"
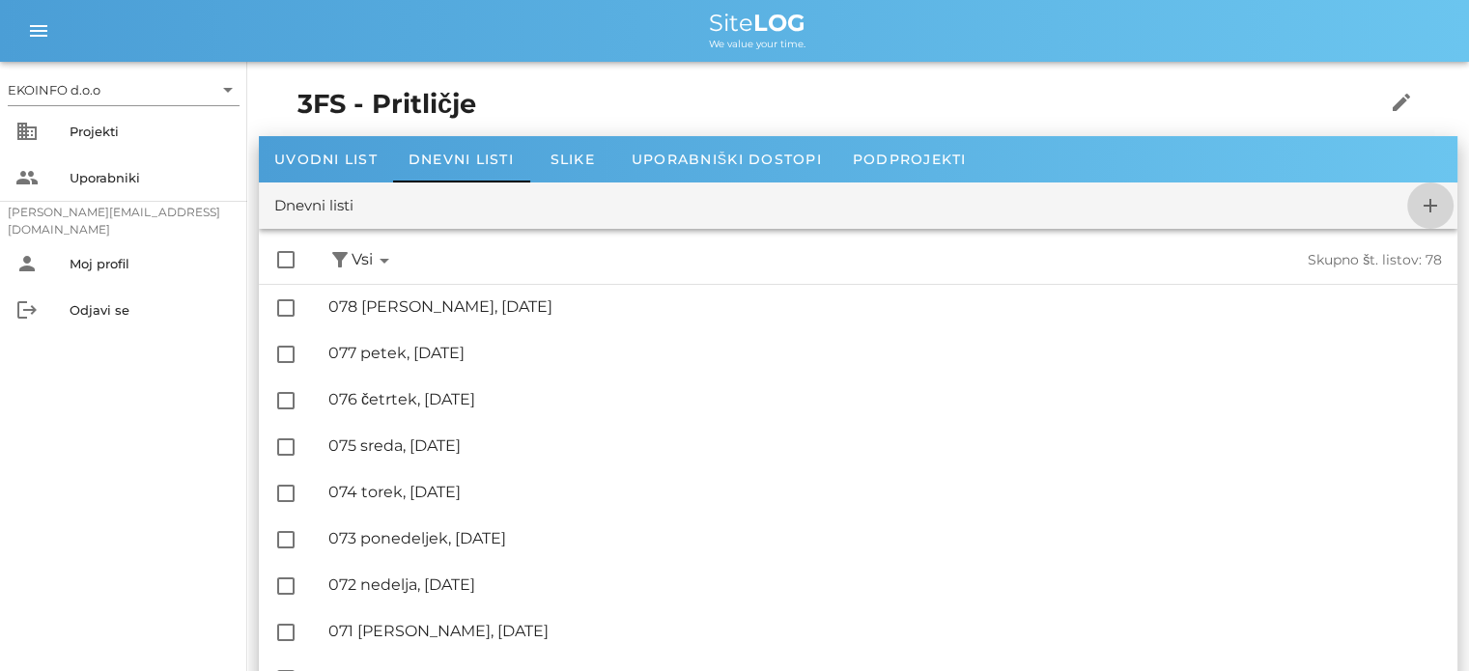
checkbox input "false"
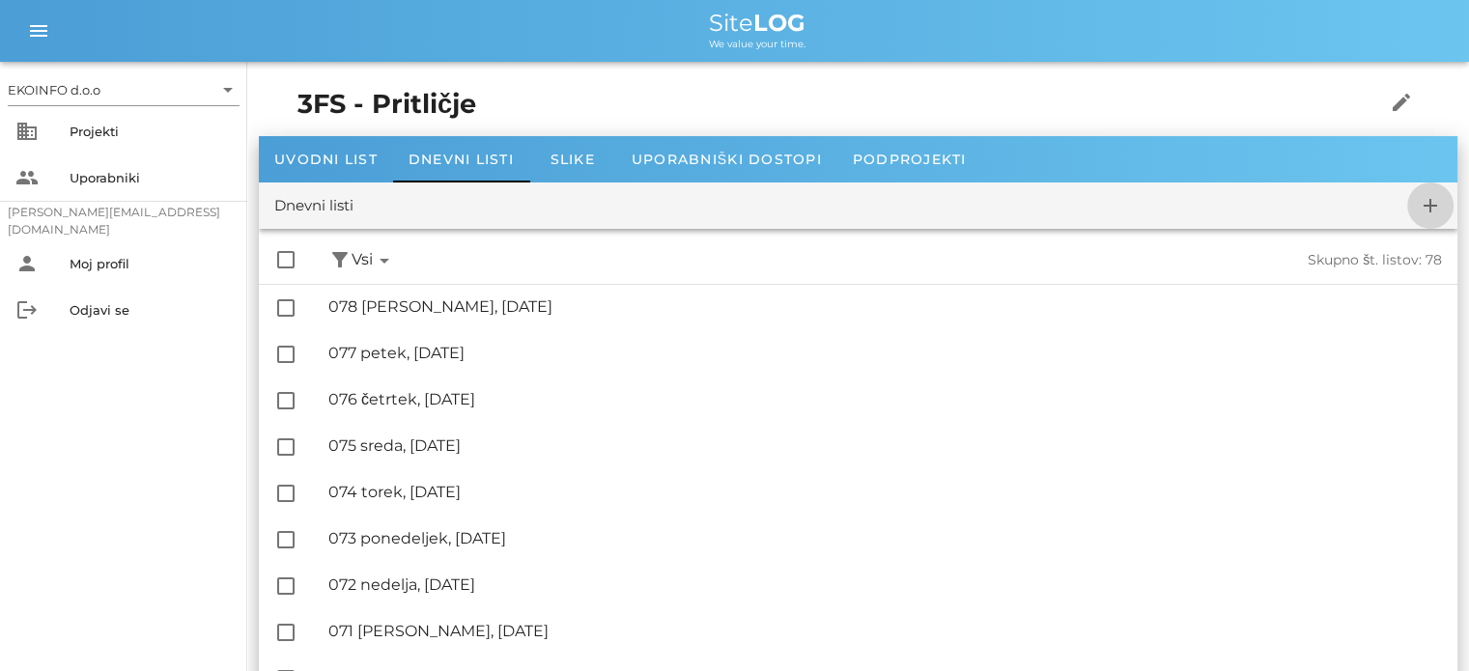
checkbox input "false"
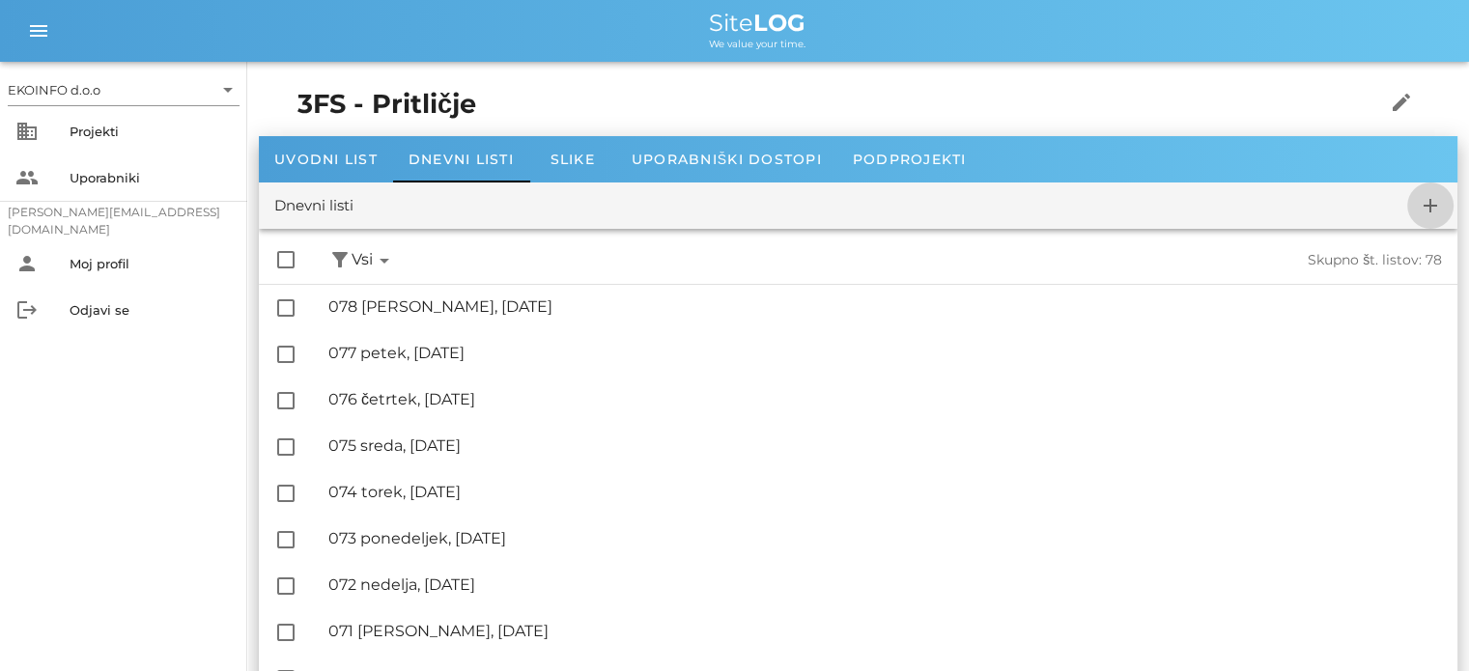
checkbox input "false"
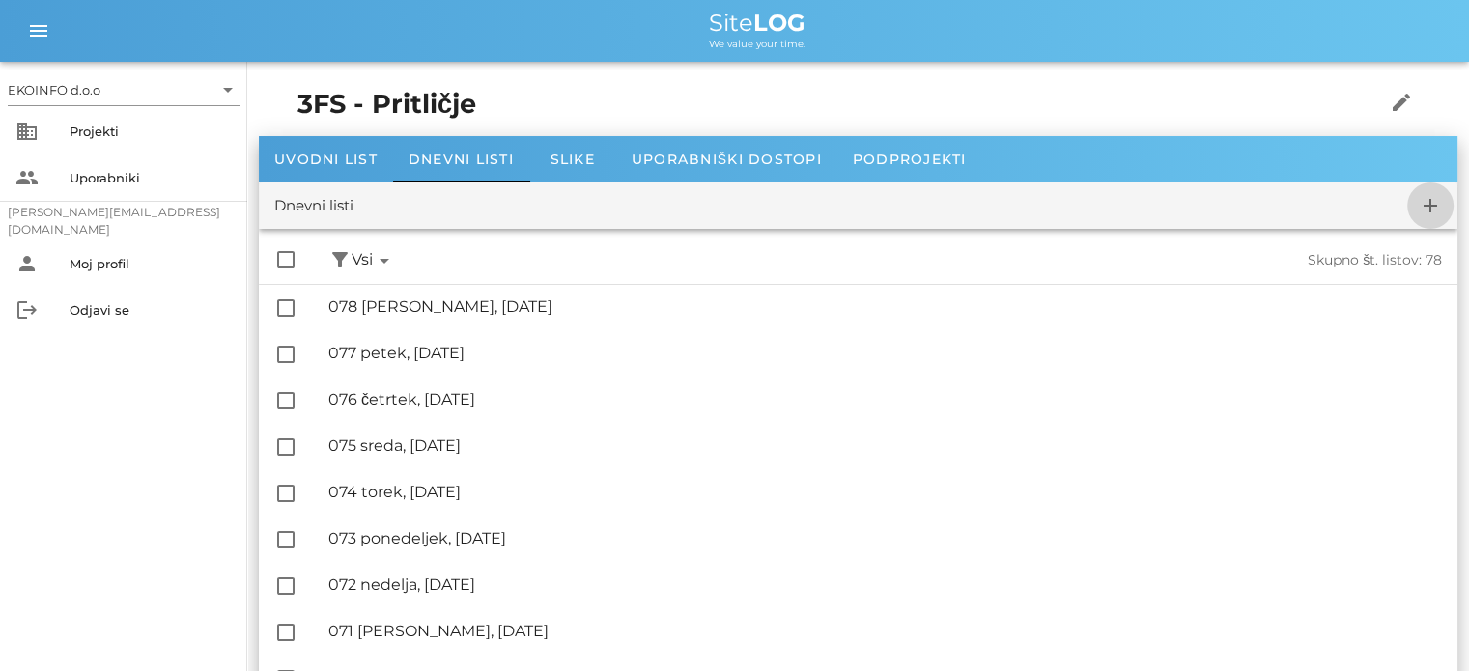
checkbox input "false"
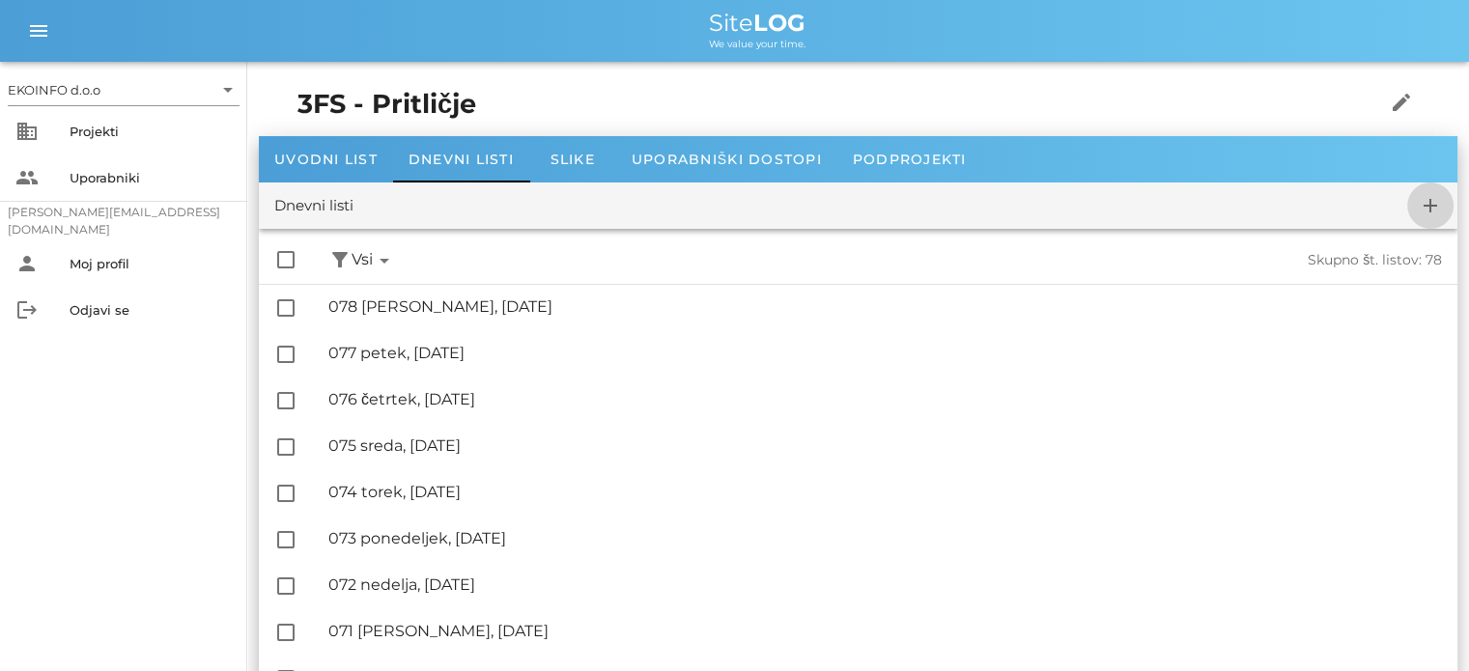
checkbox input "false"
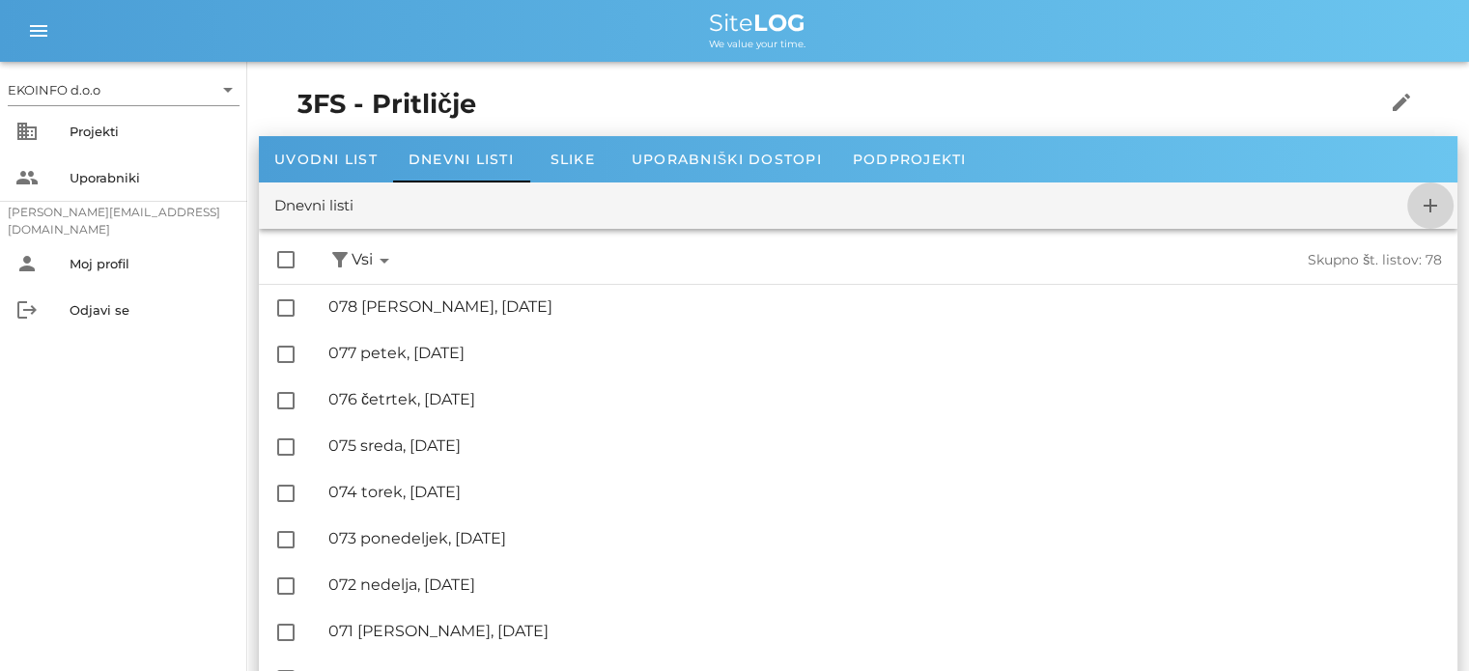
checkbox input "false"
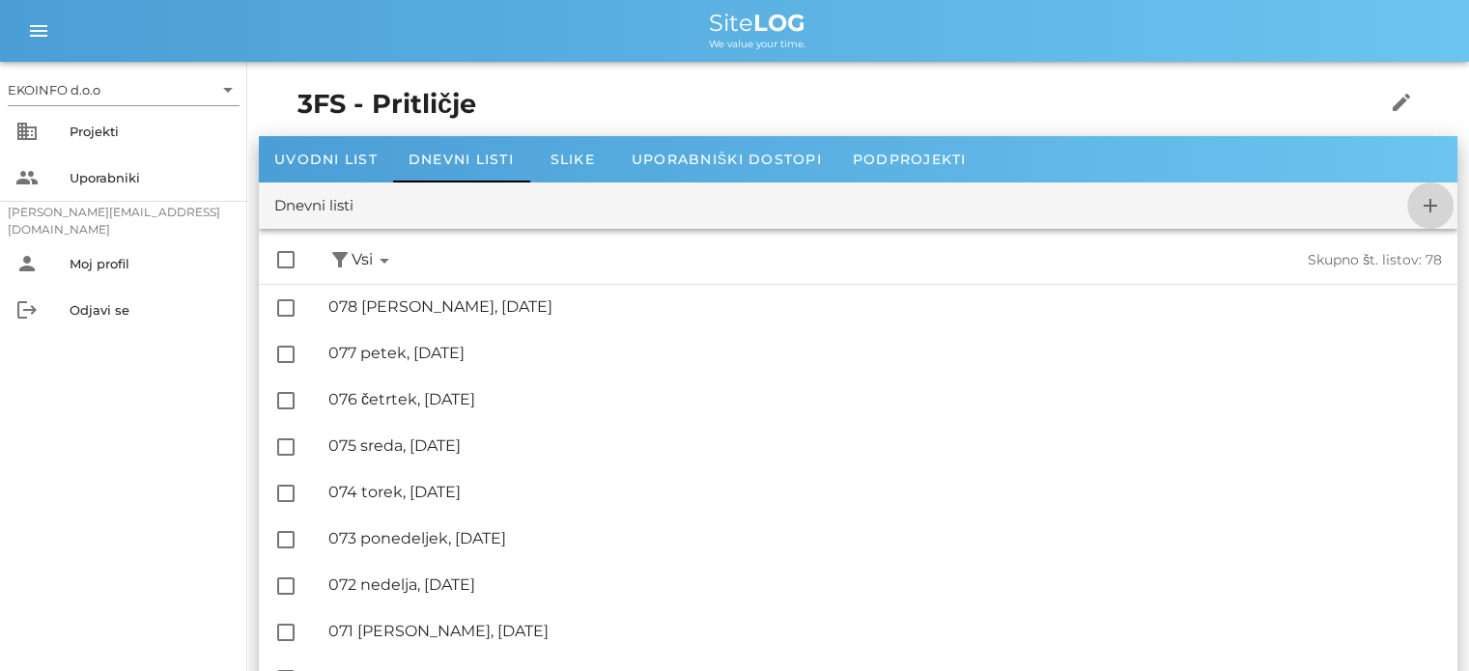
checkbox input "false"
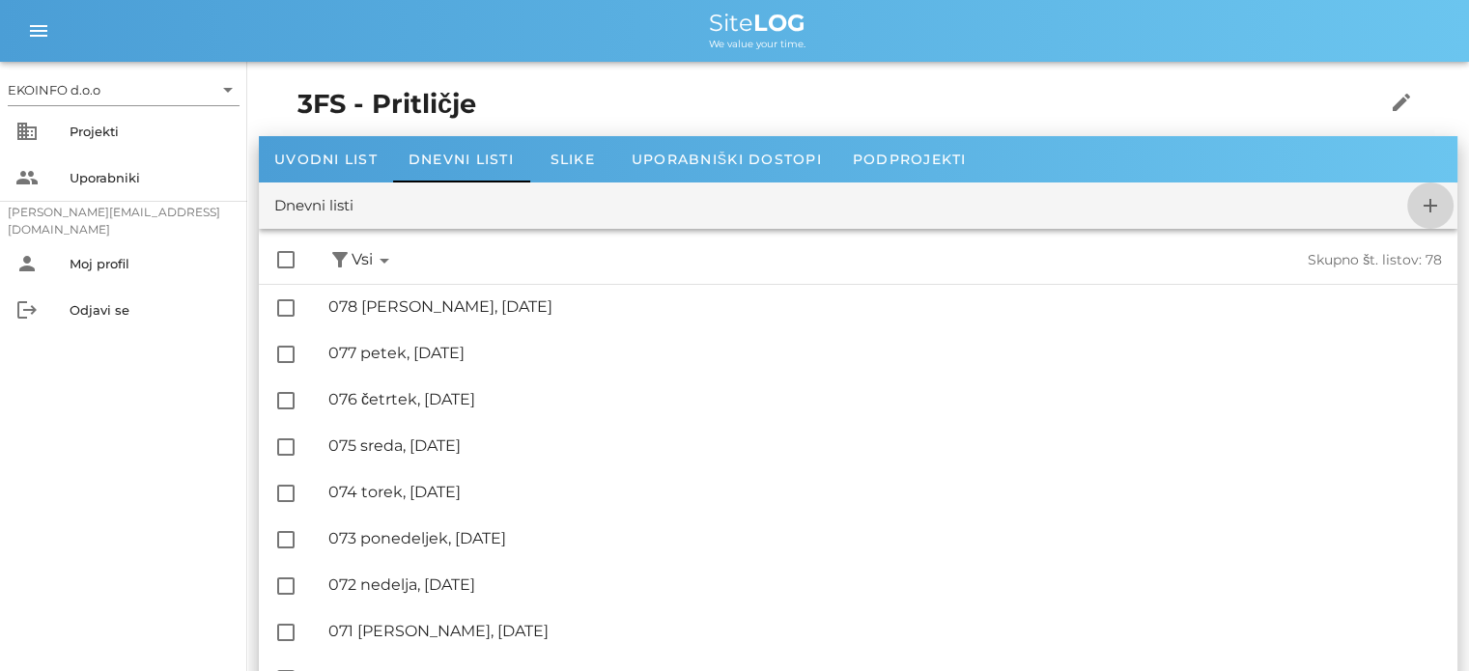
checkbox input "false"
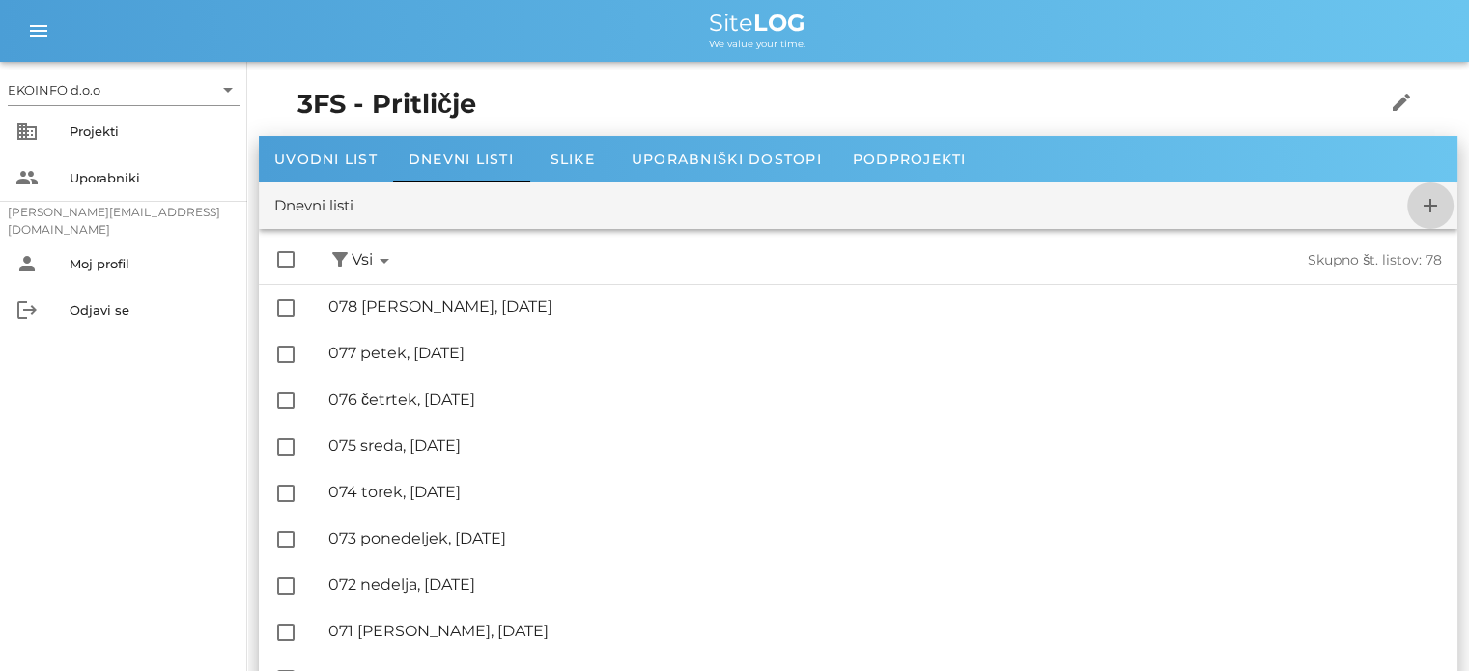
checkbox input "false"
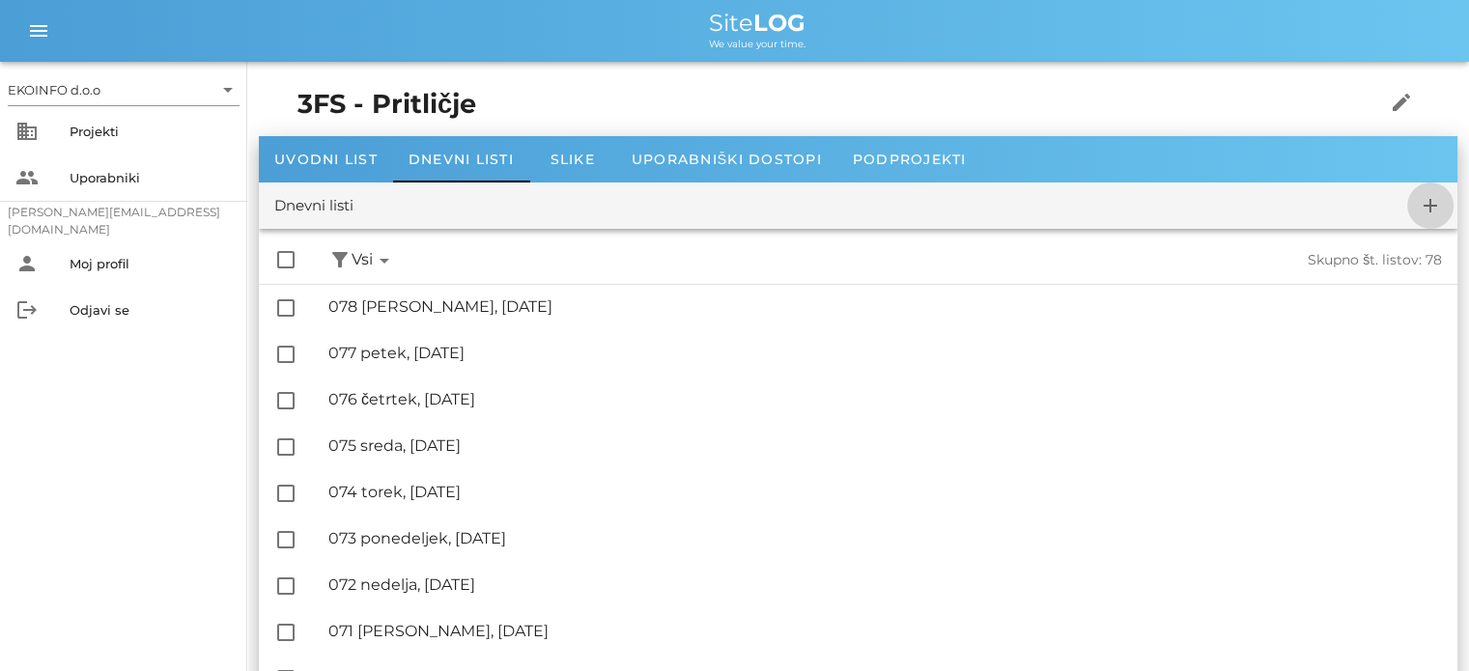
checkbox input "false"
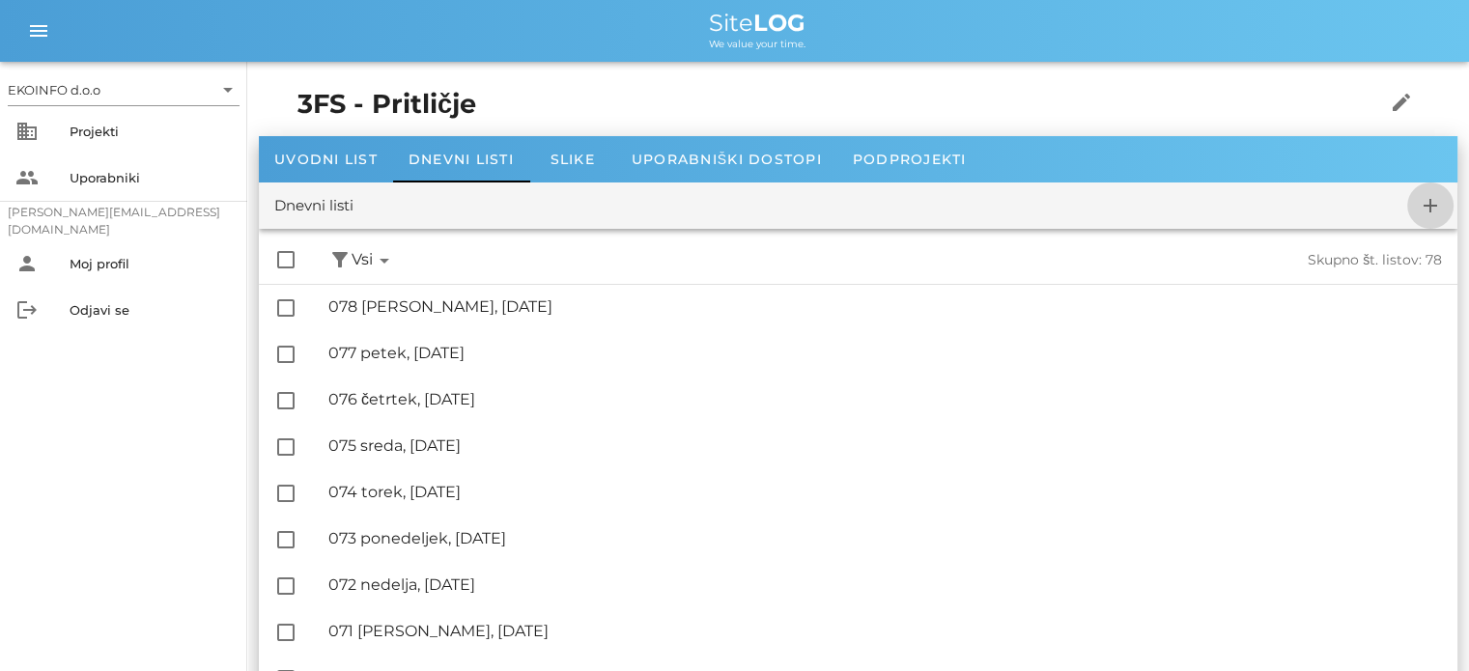
checkbox input "false"
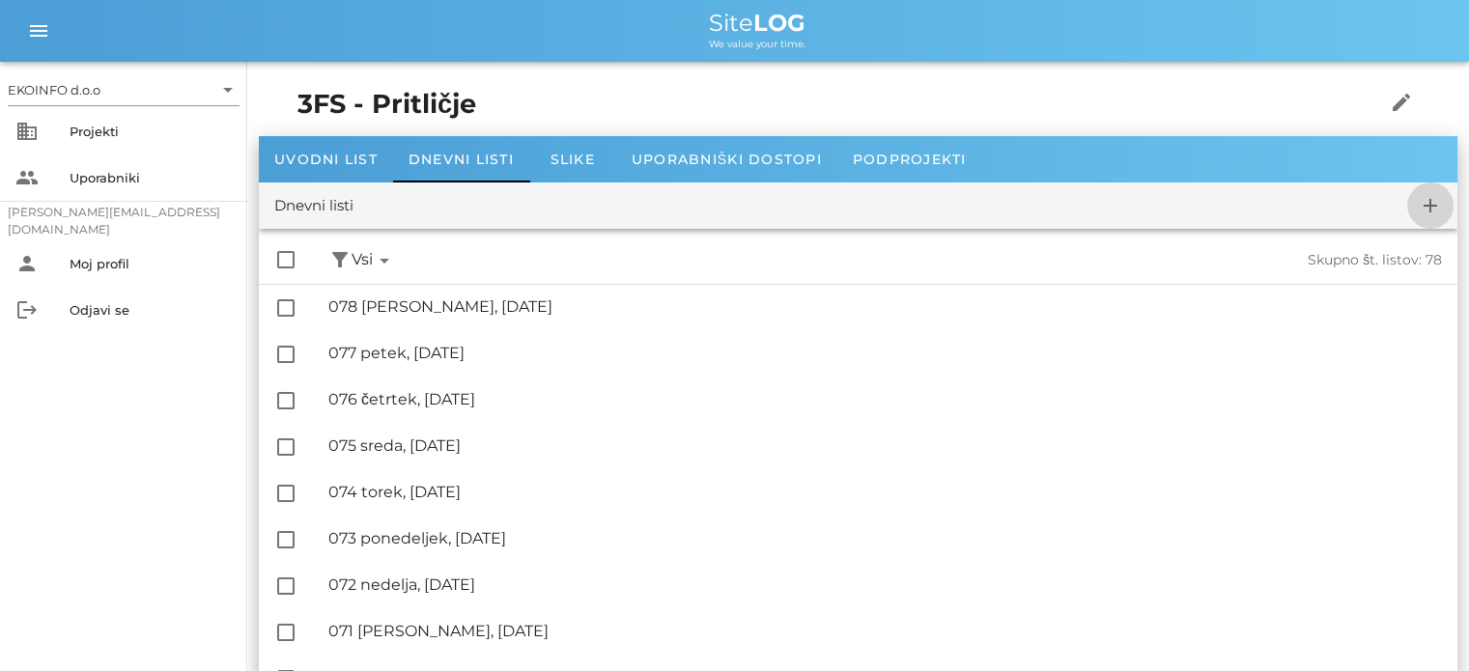
checkbox input "false"
click at [1428, 206] on icon "add" at bounding box center [1430, 205] width 23 height 23
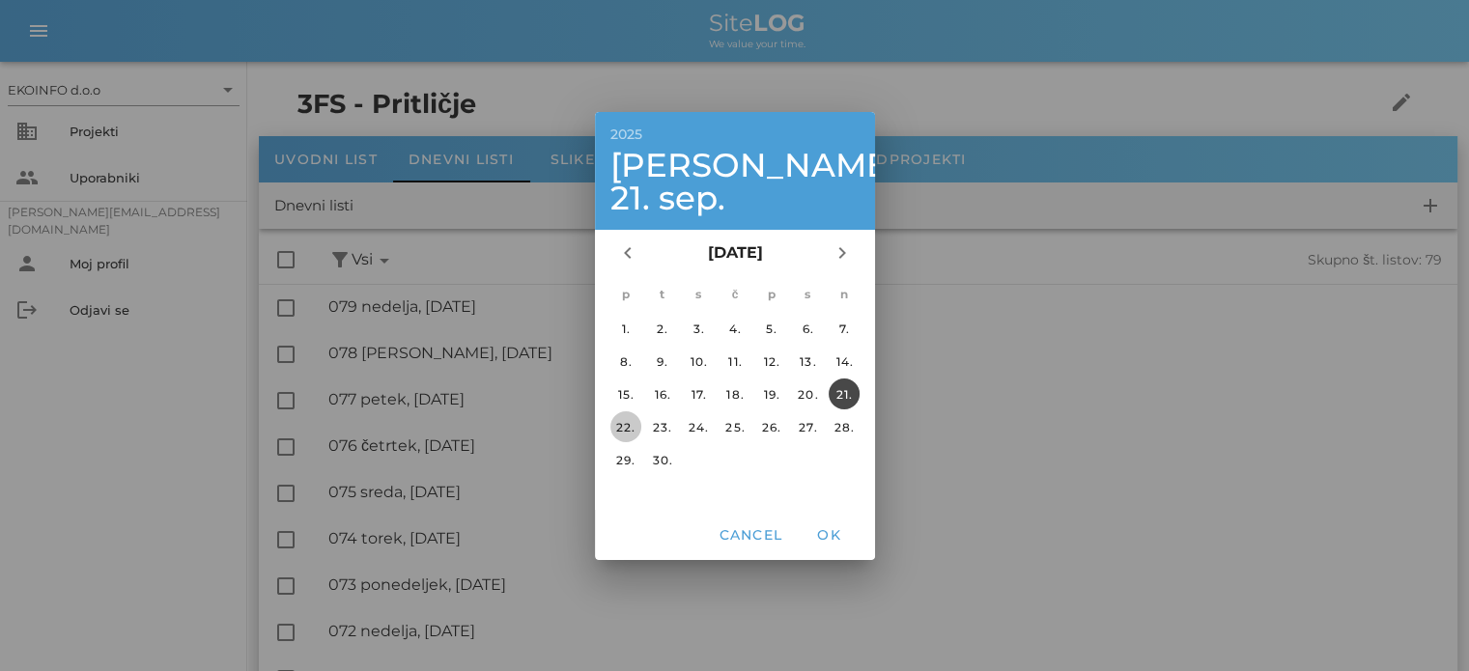
click at [639, 419] on div "22." at bounding box center [625, 426] width 31 height 14
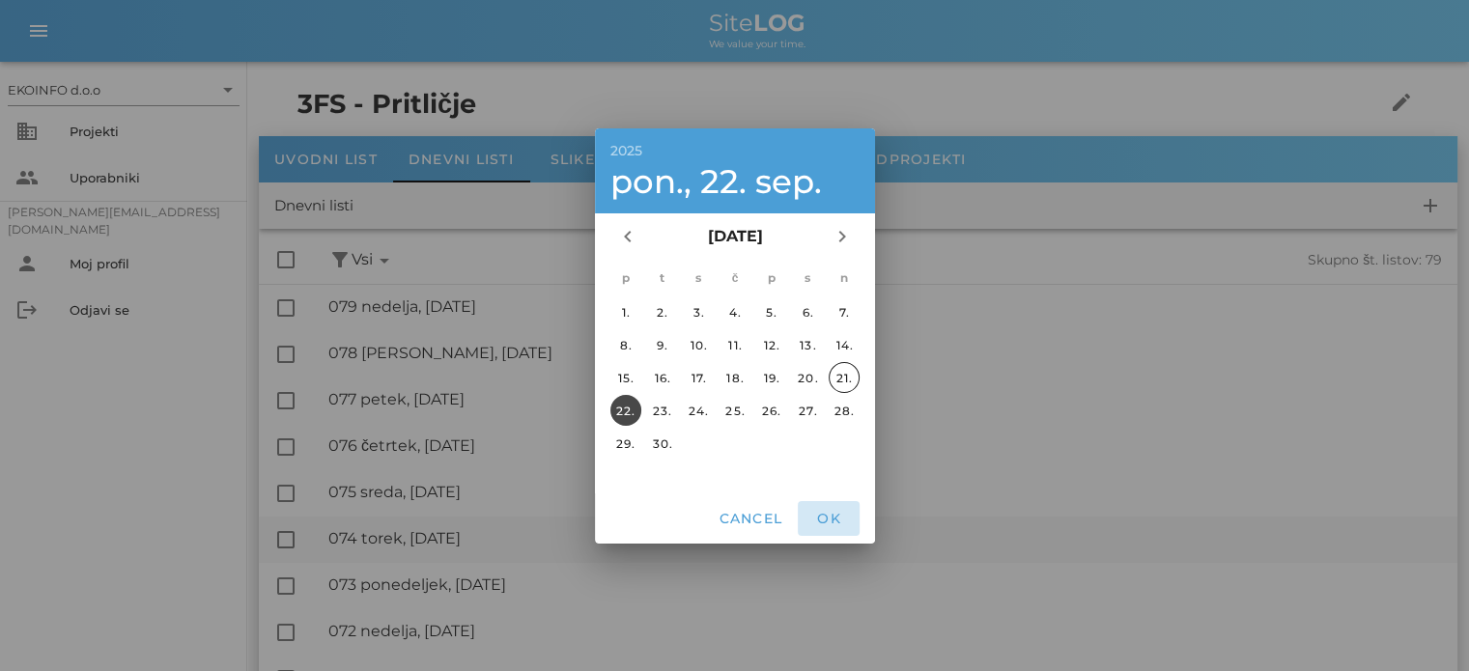
click at [831, 519] on span "OK" at bounding box center [829, 518] width 46 height 17
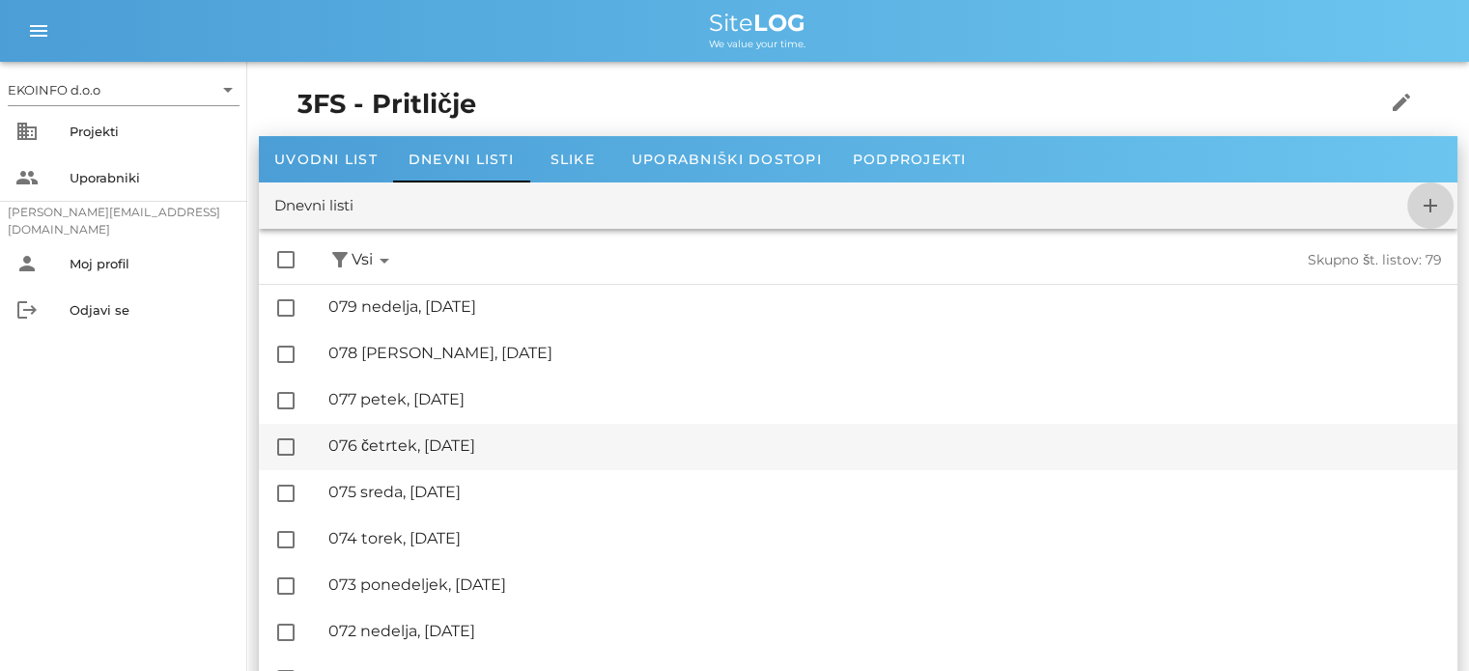
checkbox input "false"
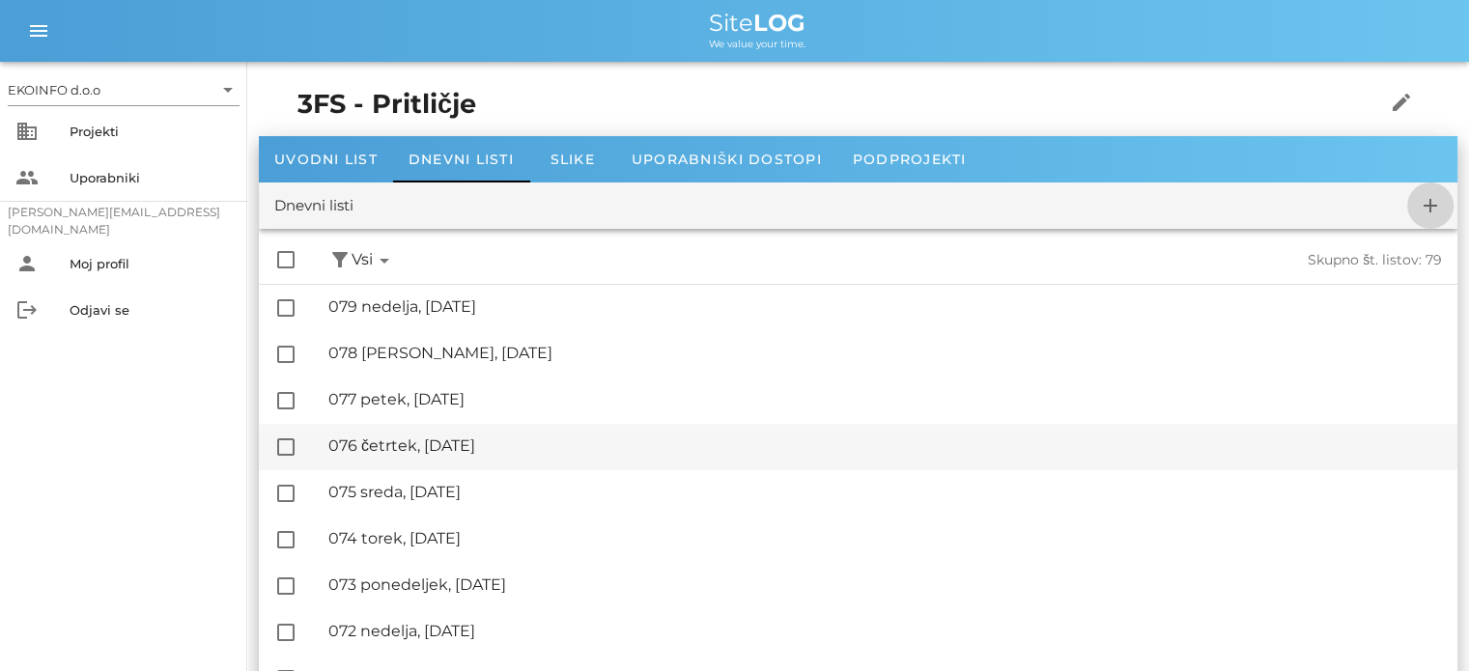
checkbox input "false"
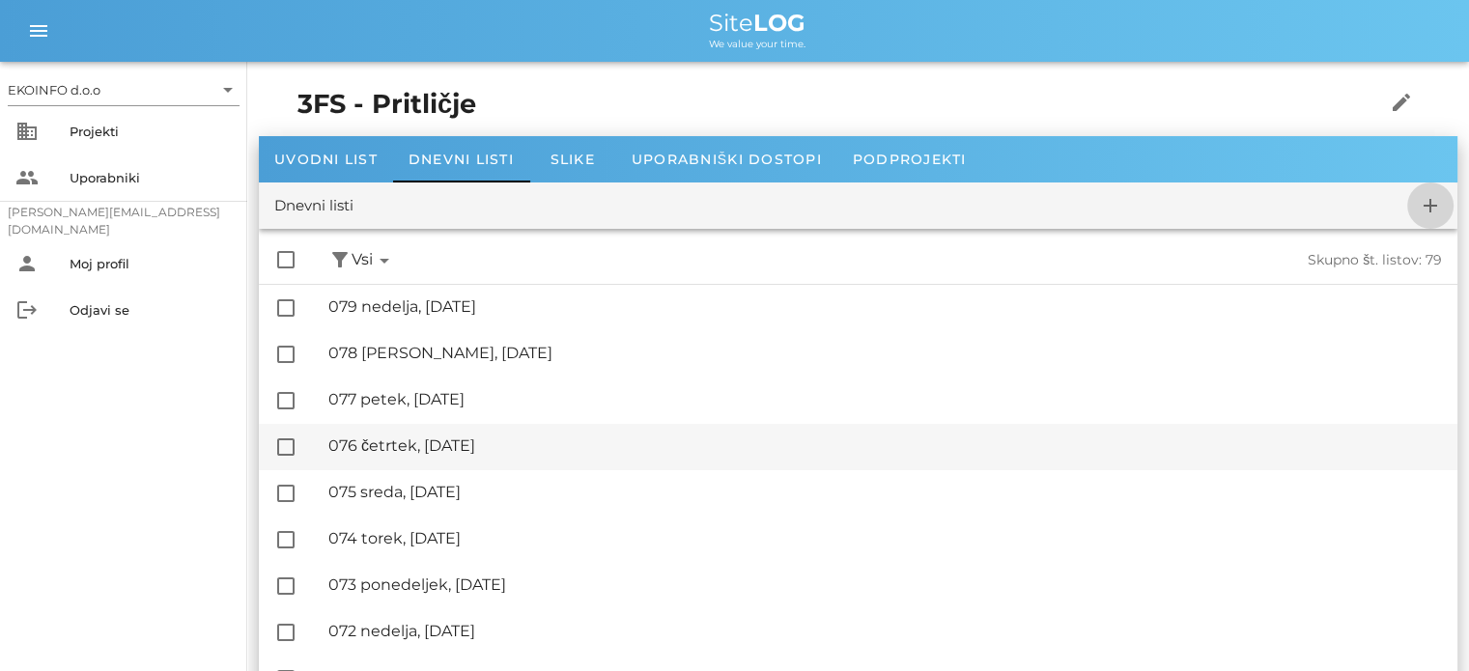
checkbox input "false"
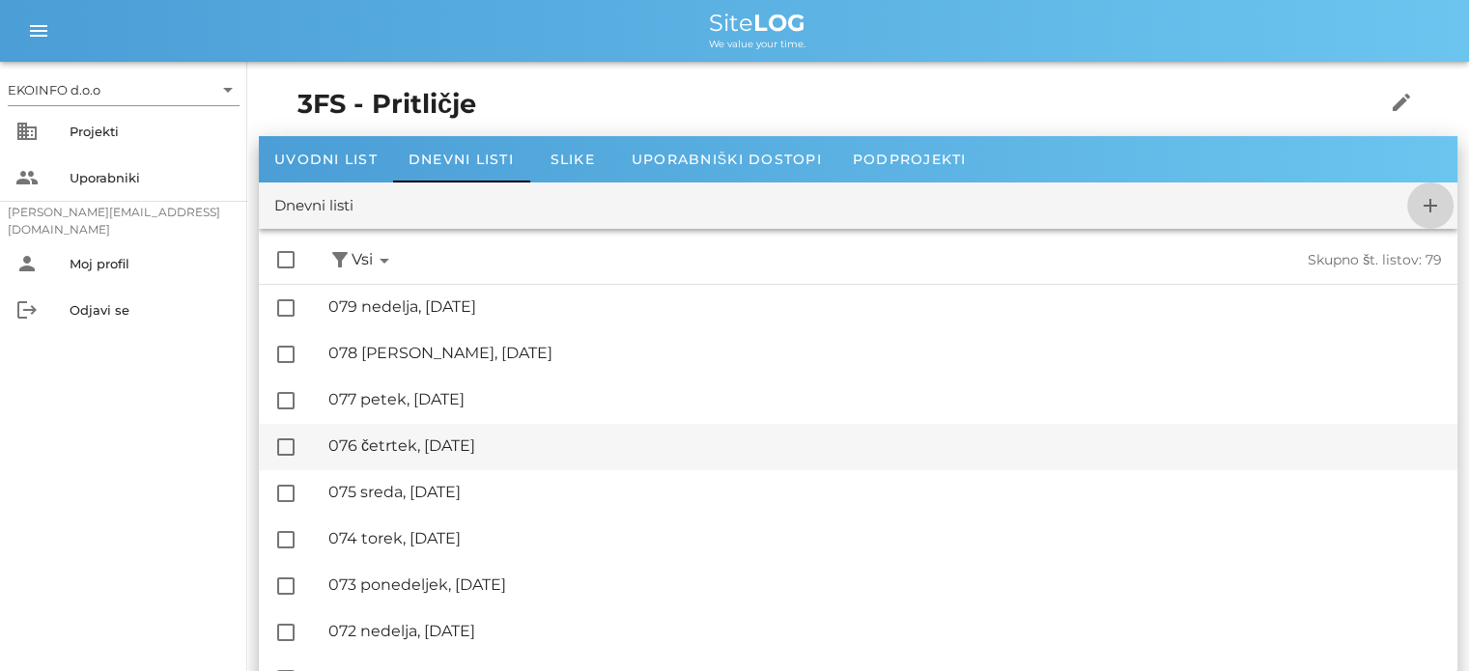
checkbox input "false"
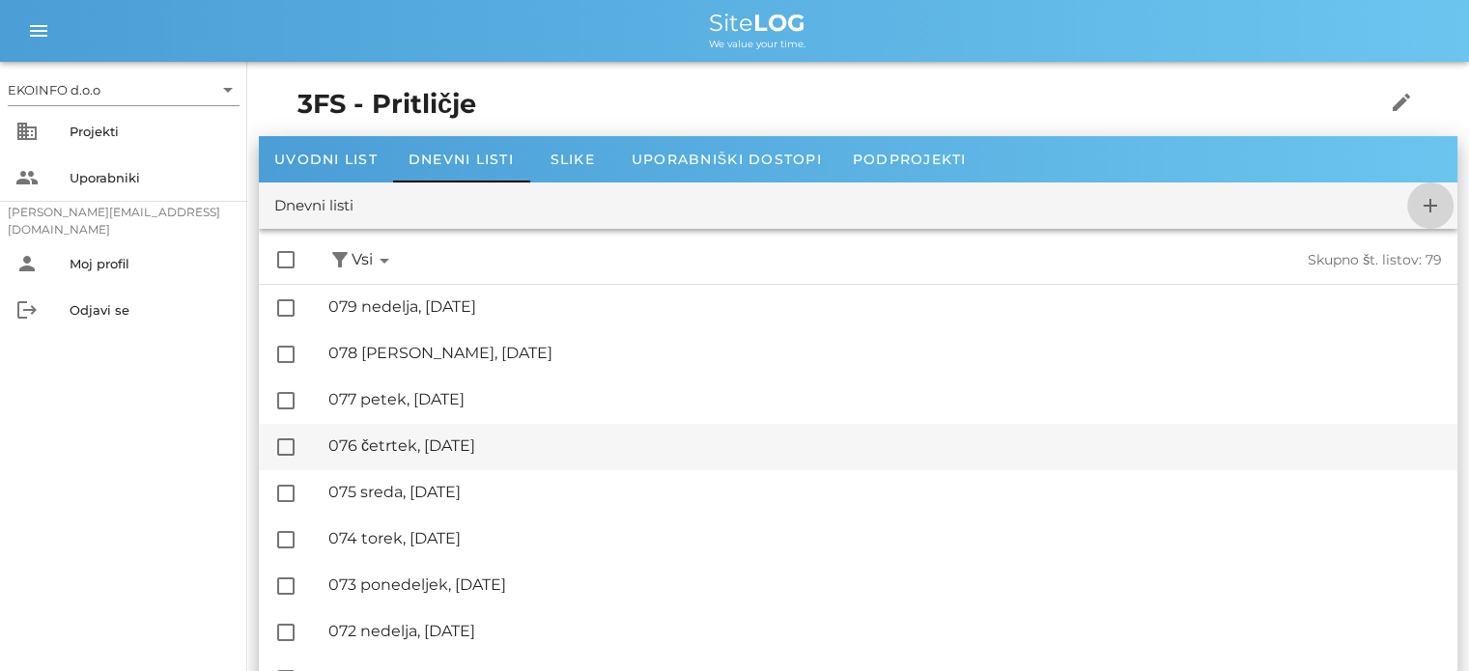
checkbox input "false"
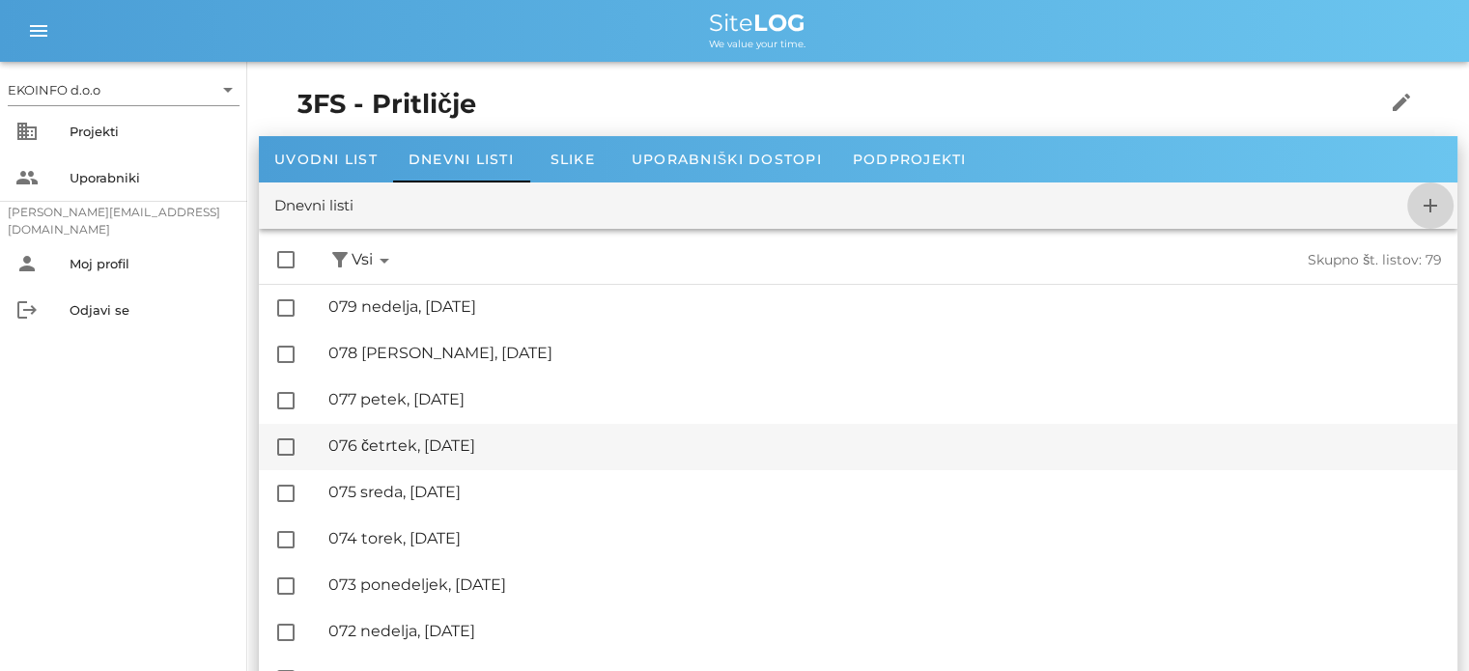
checkbox input "false"
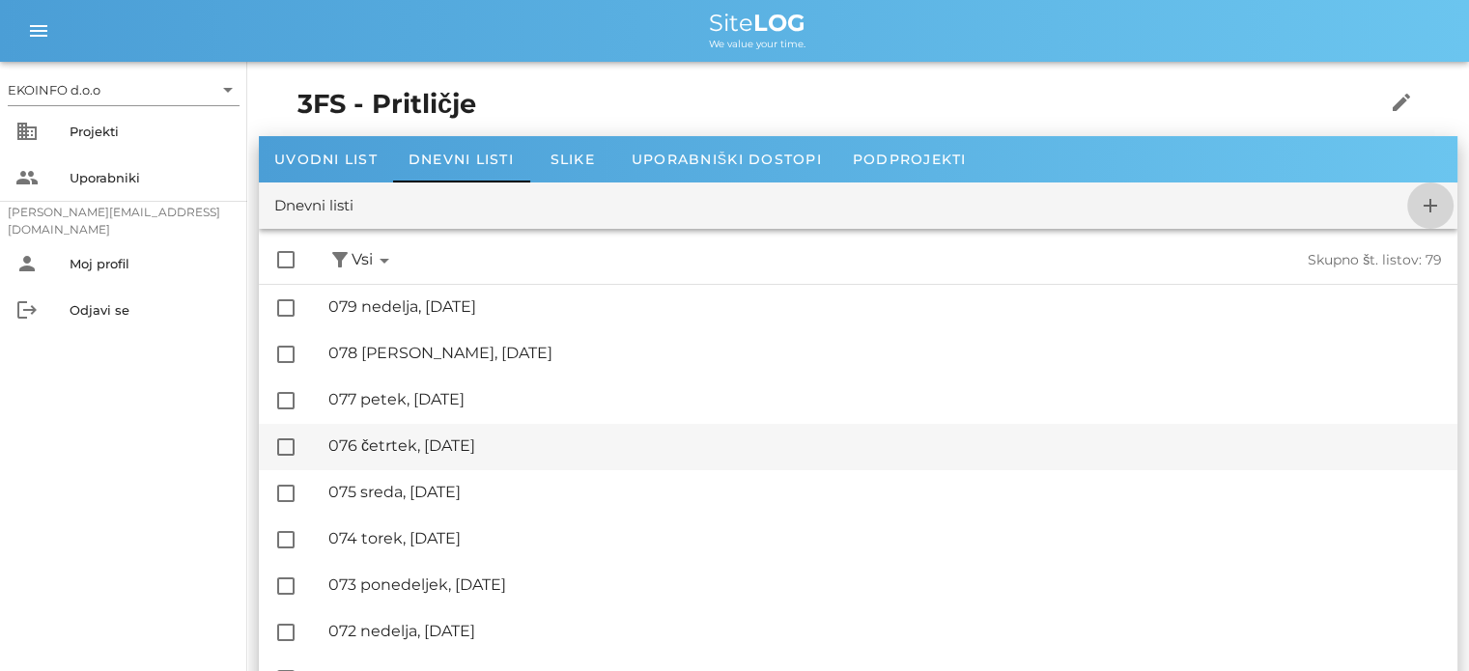
checkbox input "false"
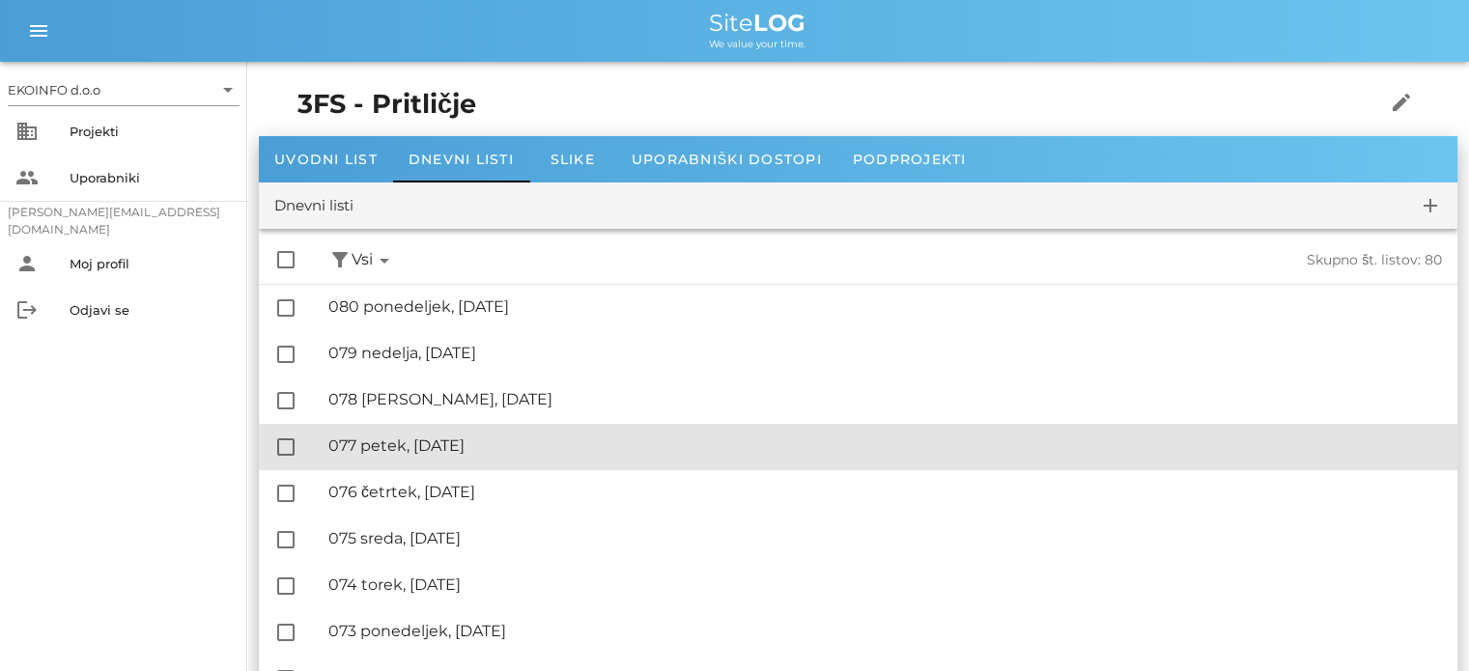
click at [437, 443] on div "🔏 077 petek, [DATE]" at bounding box center [885, 446] width 1114 height 18
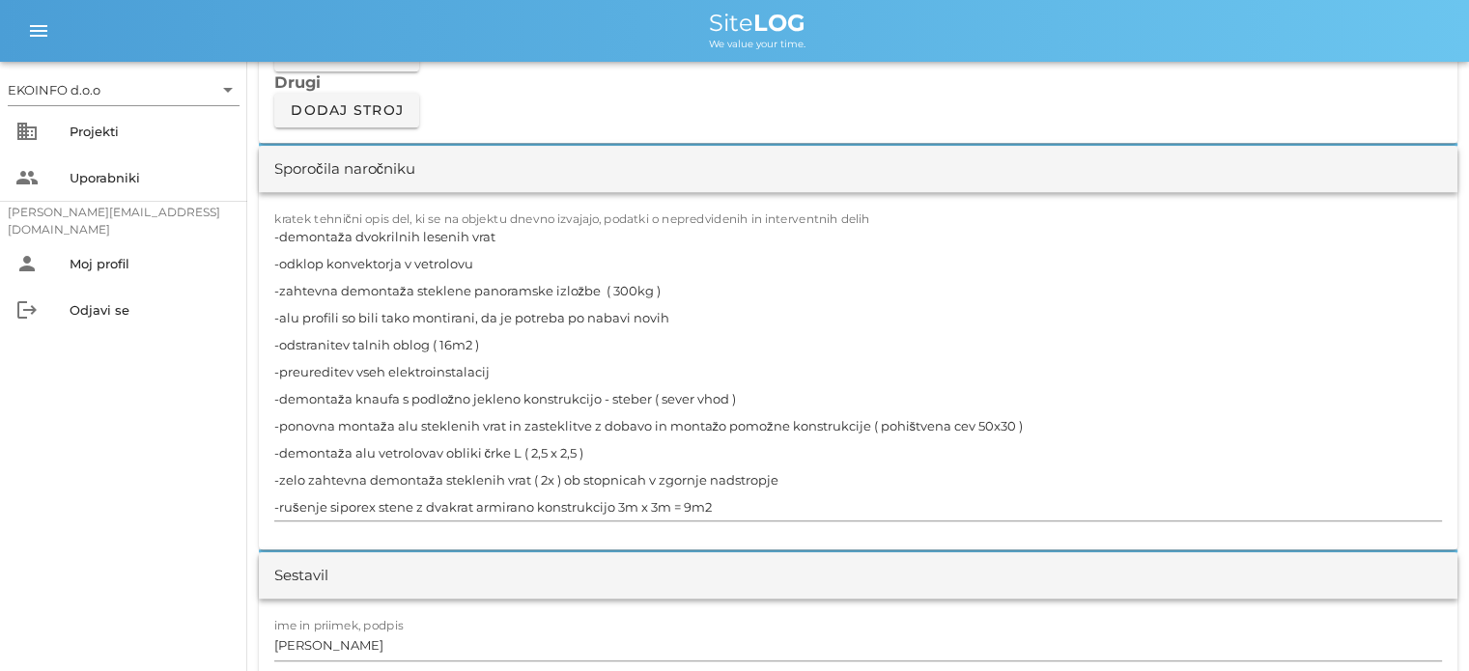
scroll to position [1739, 0]
click at [433, 447] on textarea "-demontaža dvokrilnih lesenih vrat -odklop konvektorja v vetrolovu -zahtevna de…" at bounding box center [858, 369] width 1168 height 298
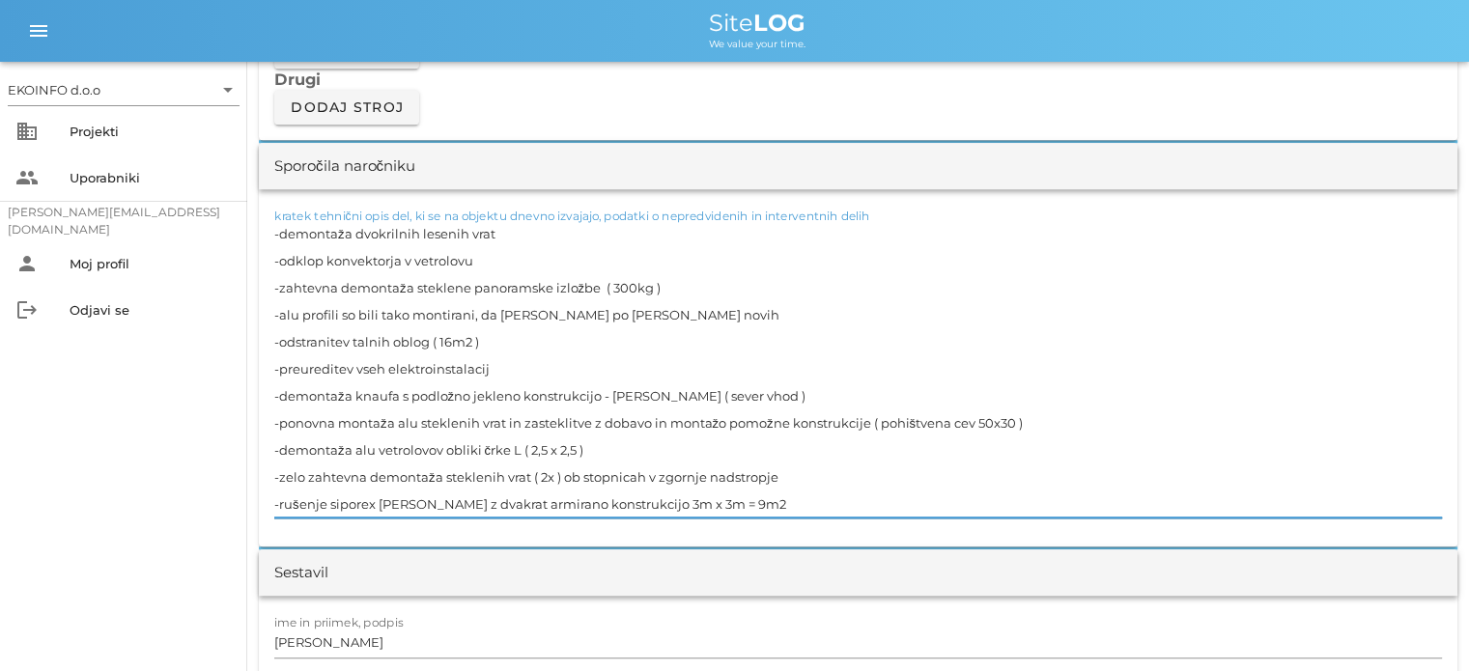
click at [441, 447] on textarea "-demontaža dvokrilnih lesenih vrat -odklop konvektorja v vetrolovu -zahtevna de…" at bounding box center [858, 369] width 1168 height 298
click at [598, 448] on textarea "-demontaža dvokrilnih lesenih vrat -odklop konvektorja v vetrolovu -zahtevna de…" at bounding box center [858, 369] width 1168 height 298
click at [551, 447] on textarea "-demontaža dvokrilnih lesenih vrat -odklop konvektorja v vetrolovu -zahtevna de…" at bounding box center [858, 369] width 1168 height 298
click at [591, 447] on textarea "-demontaža dvokrilnih lesenih vrat -odklop konvektorja v vetrolovu -zahtevna de…" at bounding box center [858, 369] width 1168 height 298
click at [626, 455] on textarea "-demontaža dvokrilnih lesenih vrat -odklop konvektorja v vetrolovu -zahtevna de…" at bounding box center [858, 369] width 1168 height 298
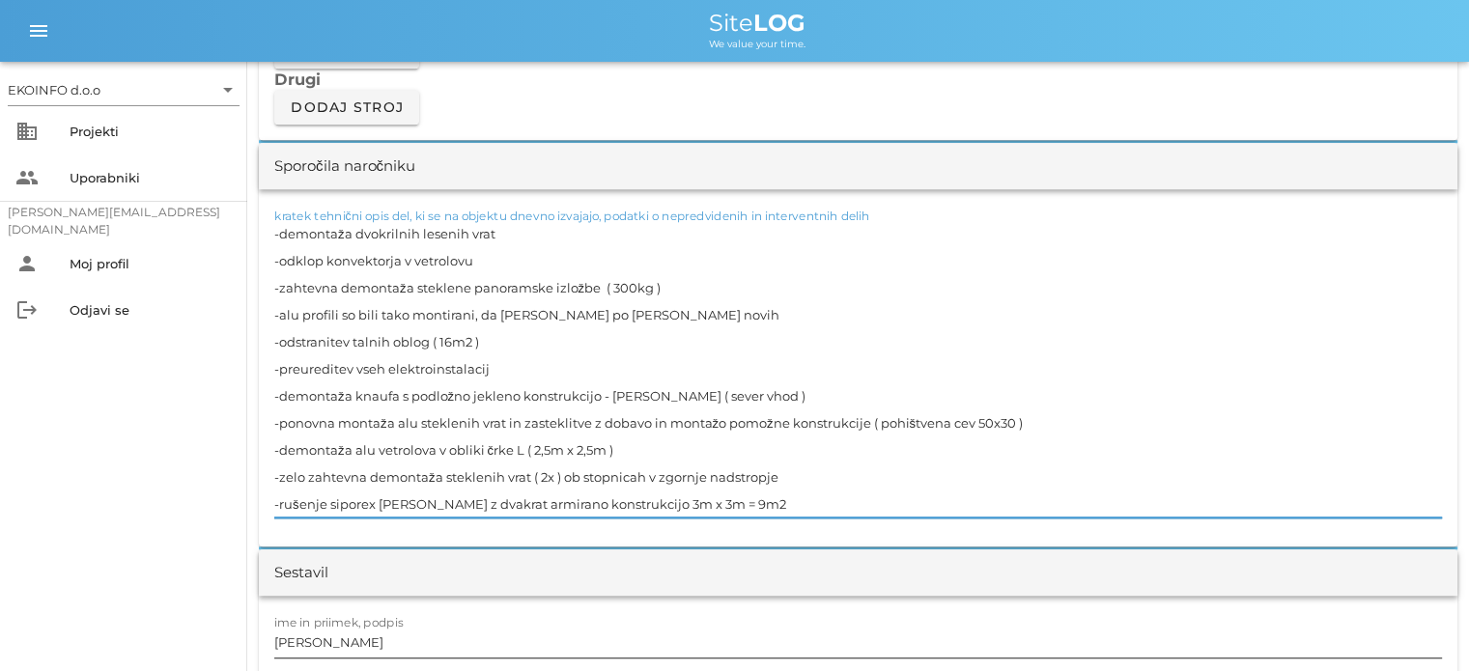
click at [366, 640] on input "[PERSON_NAME]" at bounding box center [858, 642] width 1168 height 31
